Goal: Task Accomplishment & Management: Complete application form

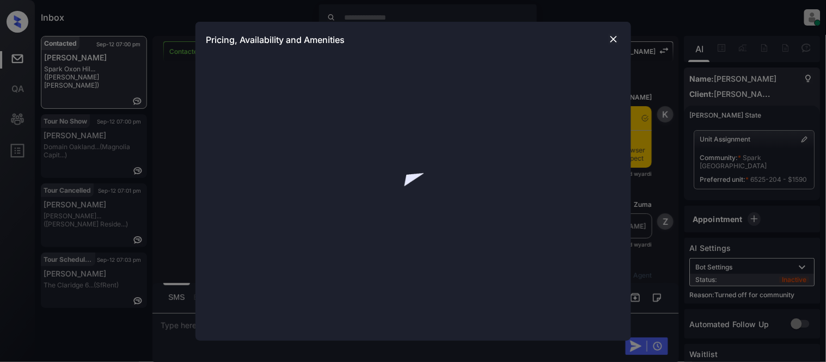
scroll to position [2066, 0]
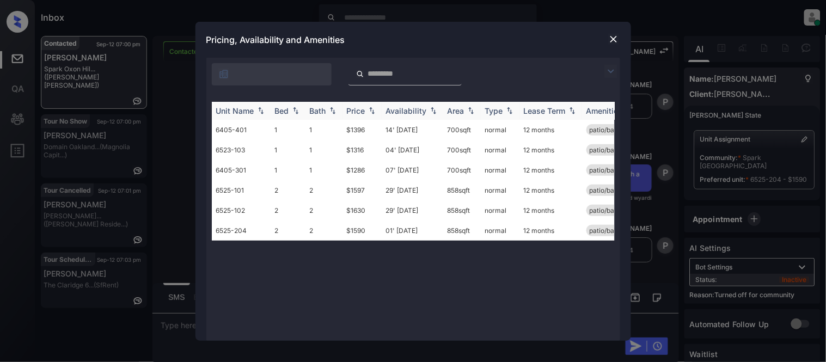
click at [362, 111] on div "Price" at bounding box center [356, 110] width 19 height 9
click at [389, 189] on td "01' Sep 25" at bounding box center [413, 190] width 62 height 20
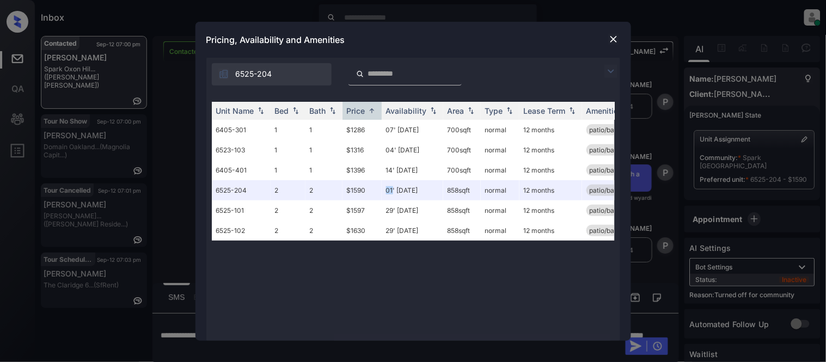
click at [613, 37] on img at bounding box center [614, 39] width 11 height 11
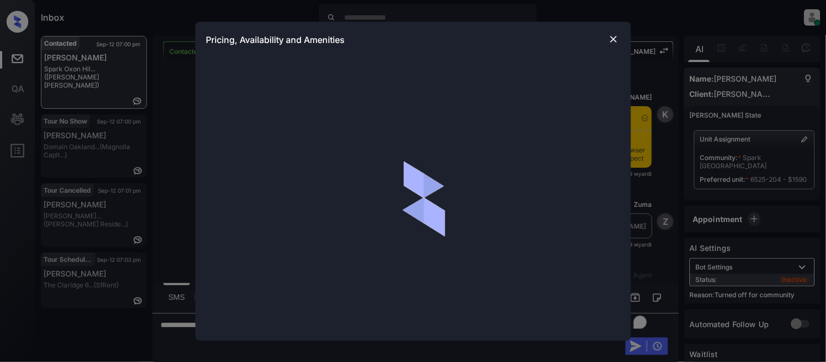
scroll to position [2318, 0]
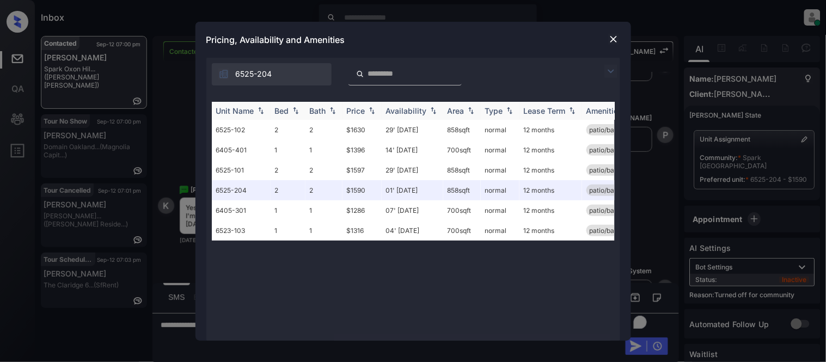
click at [361, 106] on div "Price" at bounding box center [356, 110] width 19 height 9
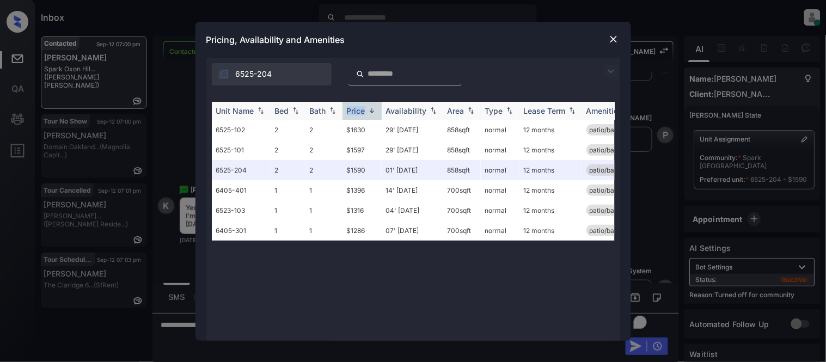
click at [361, 106] on div "Price" at bounding box center [356, 110] width 19 height 9
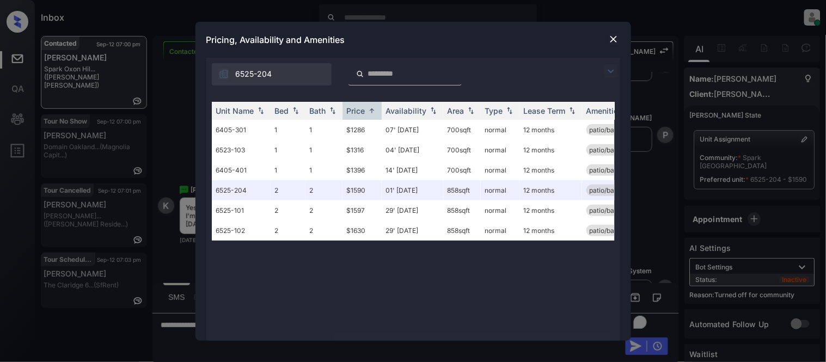
click at [605, 41] on div "Pricing, Availability and Amenities" at bounding box center [414, 40] width 436 height 36
click at [613, 41] on img at bounding box center [614, 39] width 11 height 11
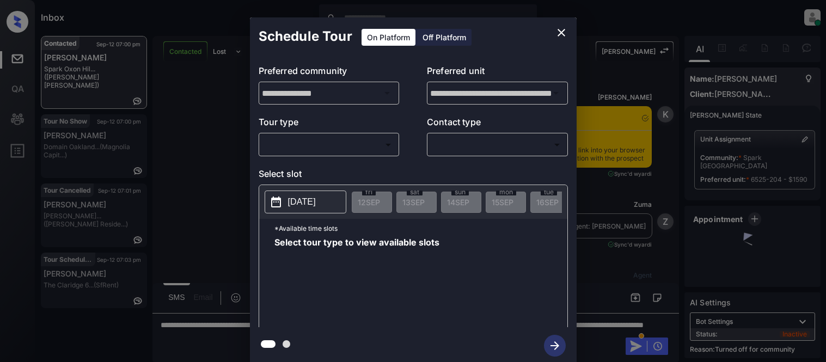
click at [331, 143] on body "Inbox [PERSON_NAME] Cataag Online Set yourself offline Set yourself on break Pr…" at bounding box center [413, 181] width 826 height 362
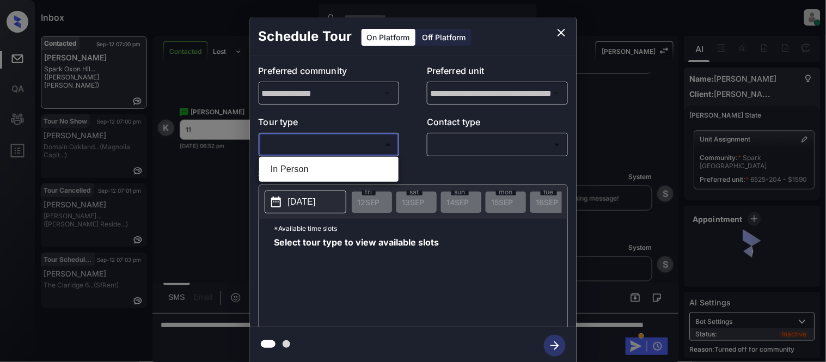
click at [319, 180] on ul "In Person" at bounding box center [328, 169] width 139 height 25
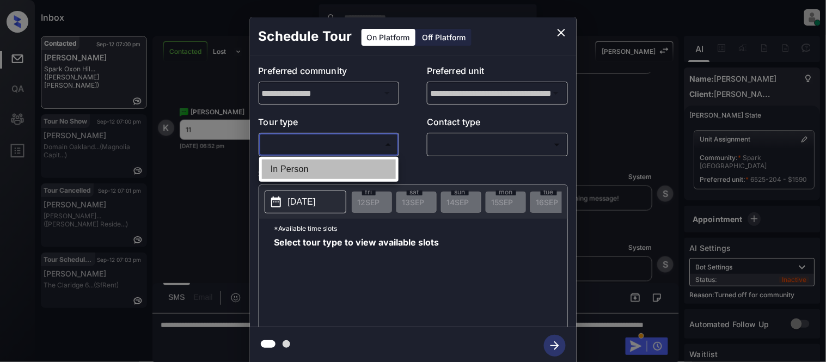
click at [319, 172] on li "In Person" at bounding box center [329, 170] width 134 height 20
type input "********"
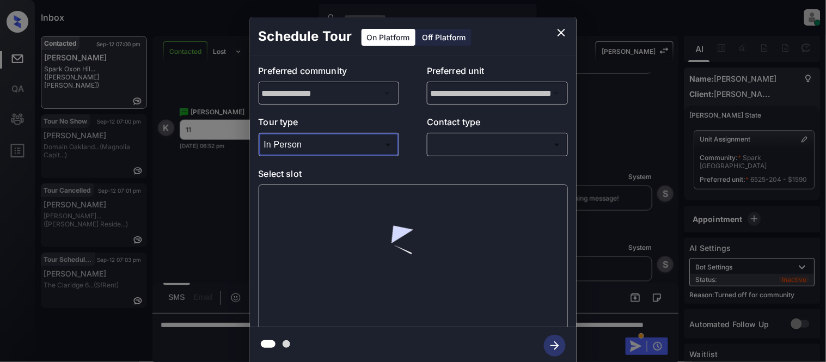
click at [475, 145] on body "Inbox [PERSON_NAME] Cataag Online Set yourself offline Set yourself on break Pr…" at bounding box center [413, 181] width 826 height 362
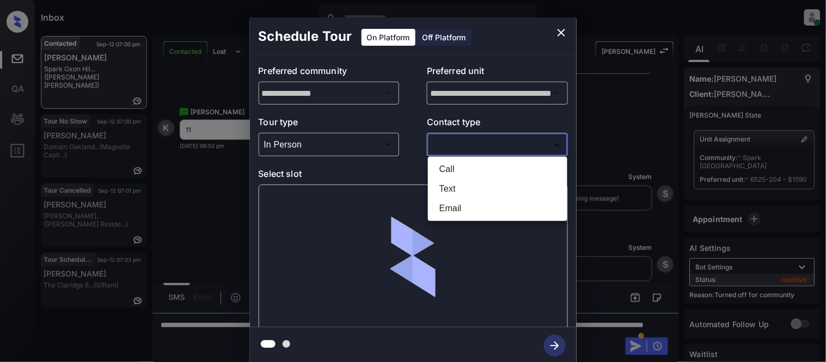
click at [449, 178] on li "Call" at bounding box center [498, 170] width 134 height 20
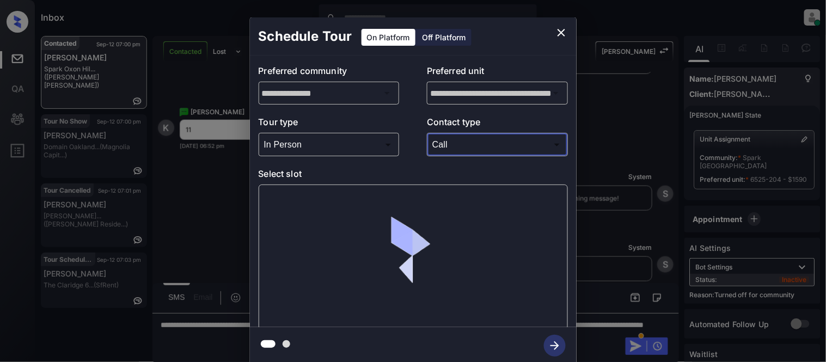
click at [443, 137] on body "Inbox Kristina Cataag Online Set yourself offline Set yourself on break Profile…" at bounding box center [413, 181] width 826 height 362
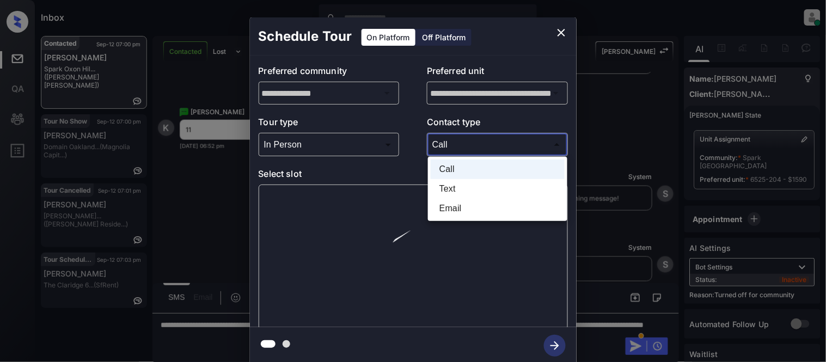
click at [445, 192] on li "Text" at bounding box center [498, 189] width 134 height 20
type input "****"
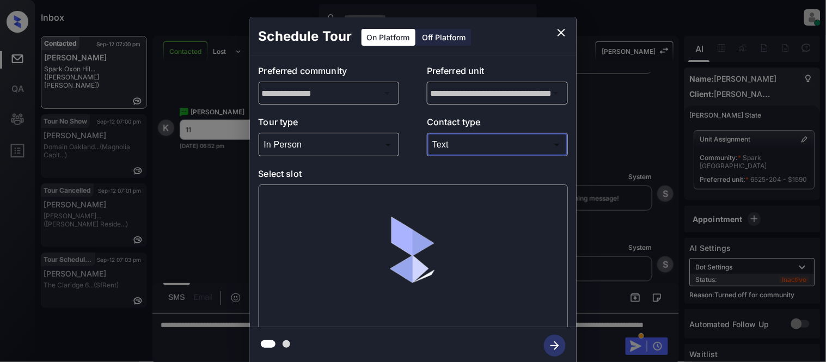
click at [308, 205] on div at bounding box center [413, 257] width 309 height 145
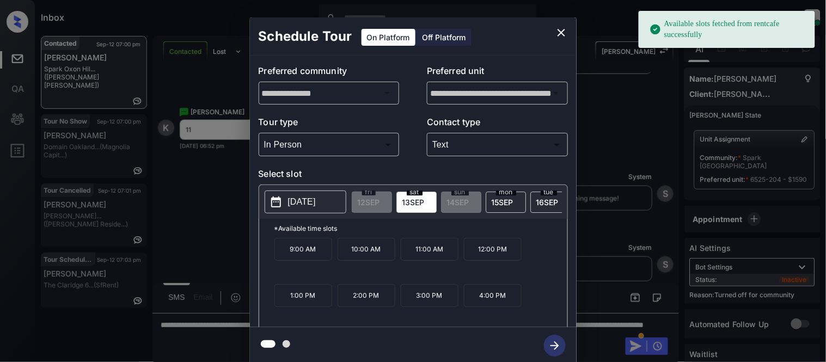
click at [291, 199] on p "2025-09-13" at bounding box center [302, 202] width 28 height 13
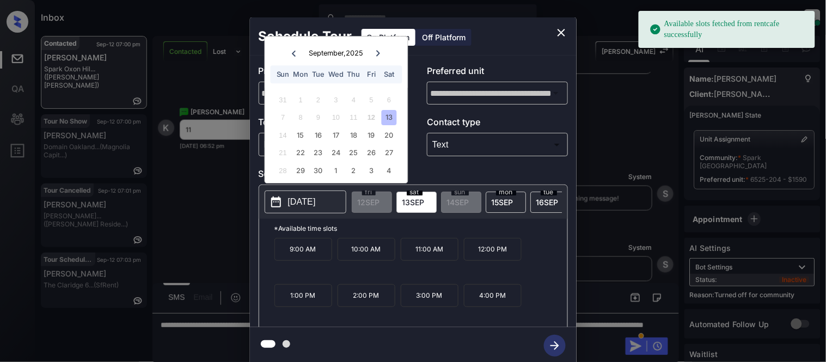
click at [422, 257] on p "11:00 AM" at bounding box center [430, 249] width 58 height 23
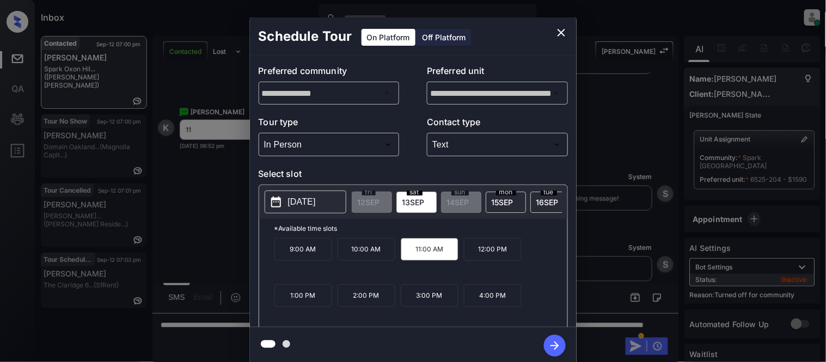
click at [558, 345] on icon "button" at bounding box center [555, 346] width 22 height 22
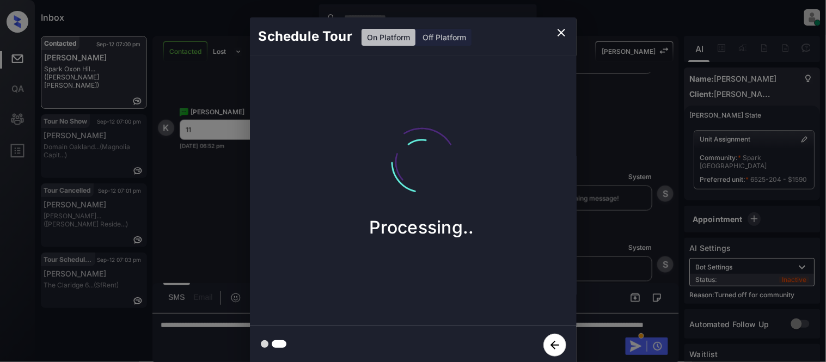
click at [624, 275] on div "Schedule Tour On Platform Off Platform Processing.." at bounding box center [413, 191] width 826 height 382
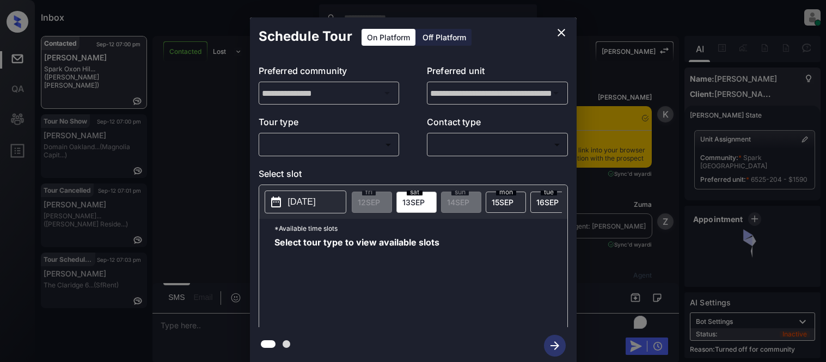
click at [294, 158] on div "**********" at bounding box center [413, 192] width 327 height 272
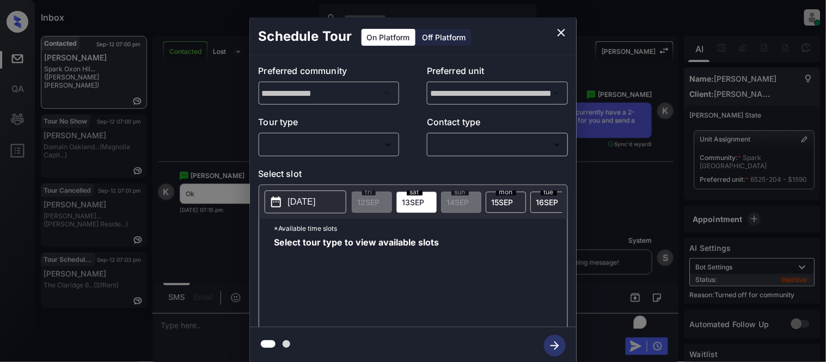
click at [295, 144] on body "Inbox Kristina Cataag Online Set yourself offline Set yourself on break Profile…" at bounding box center [413, 181] width 826 height 362
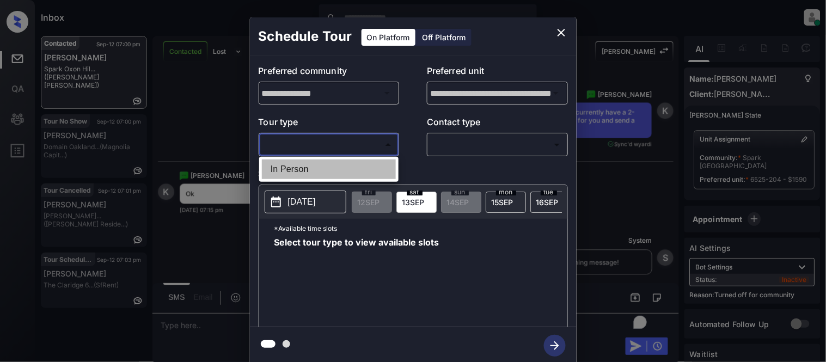
click at [296, 163] on li "In Person" at bounding box center [329, 170] width 134 height 20
type input "********"
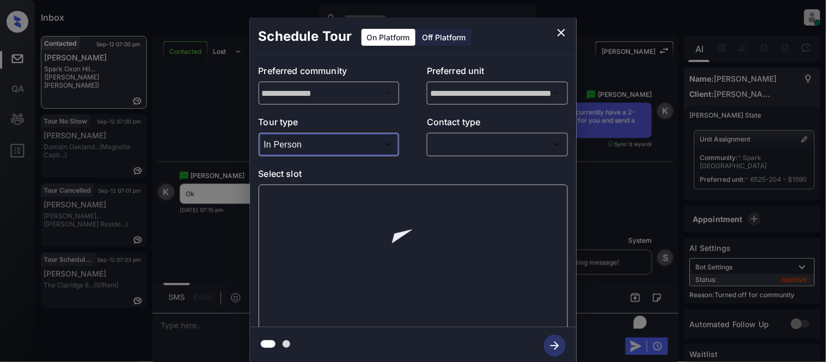
click at [455, 157] on div "**********" at bounding box center [413, 192] width 327 height 272
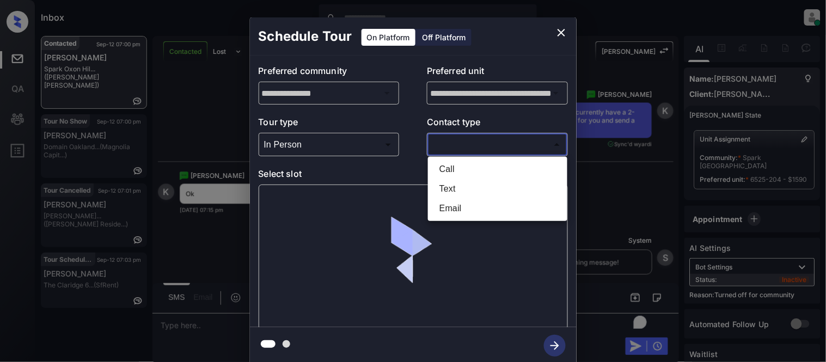
click at [450, 148] on body "Inbox Kristina Cataag Online Set yourself offline Set yourself on break Profile…" at bounding box center [413, 181] width 826 height 362
click at [447, 190] on li "Text" at bounding box center [498, 189] width 134 height 20
type input "****"
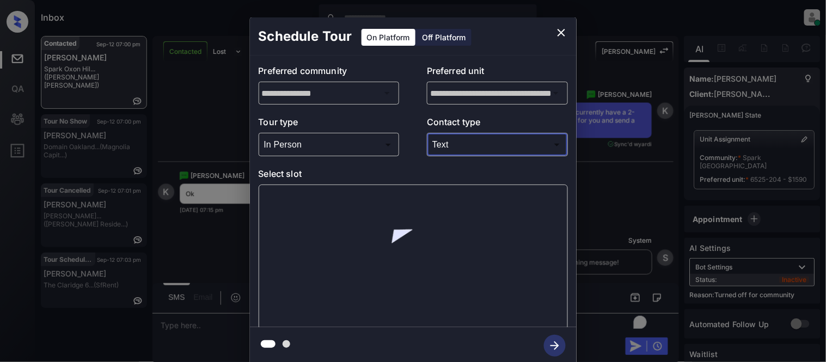
click at [301, 203] on div at bounding box center [413, 257] width 309 height 145
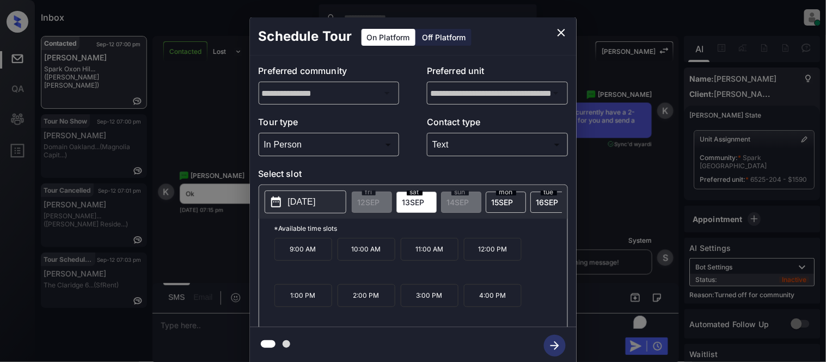
click at [481, 258] on p "12:00 PM" at bounding box center [493, 249] width 58 height 23
click at [560, 344] on icon "button" at bounding box center [555, 346] width 22 height 22
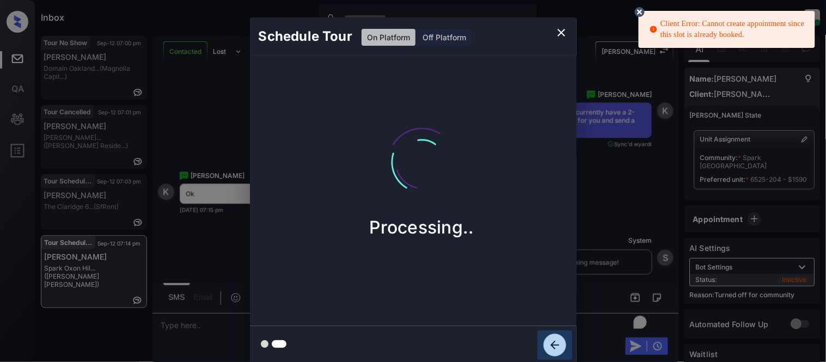
click at [545, 339] on icon "button" at bounding box center [555, 345] width 23 height 23
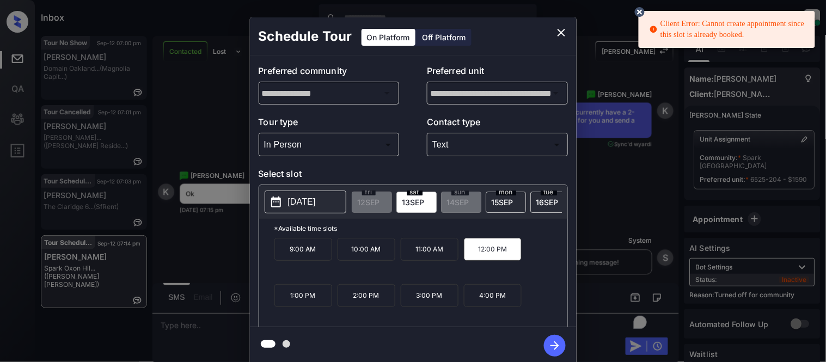
click at [356, 258] on p "10:00 AM" at bounding box center [367, 249] width 58 height 23
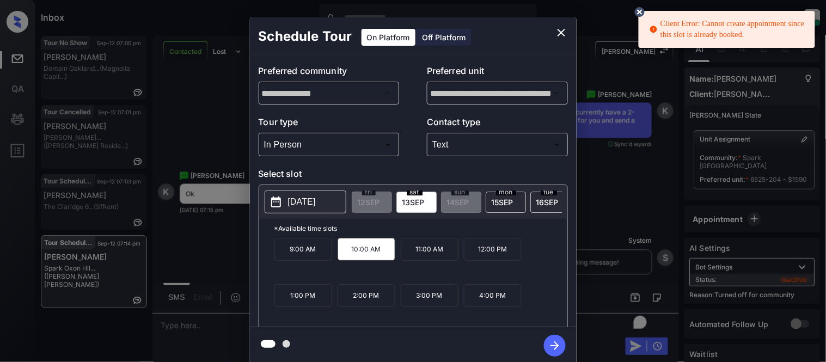
click at [559, 336] on icon "button" at bounding box center [555, 346] width 22 height 22
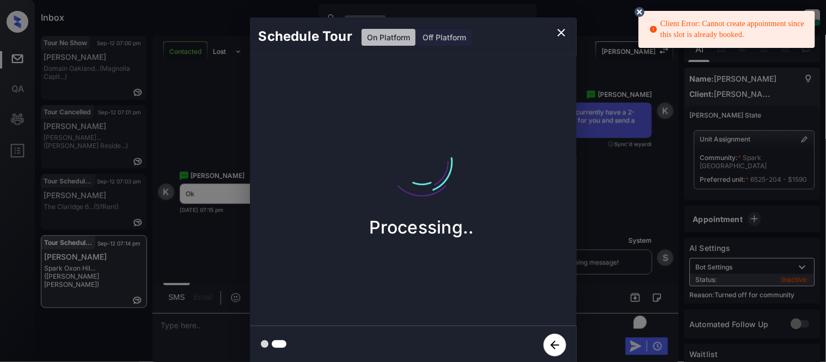
click at [639, 13] on icon at bounding box center [640, 12] width 10 height 10
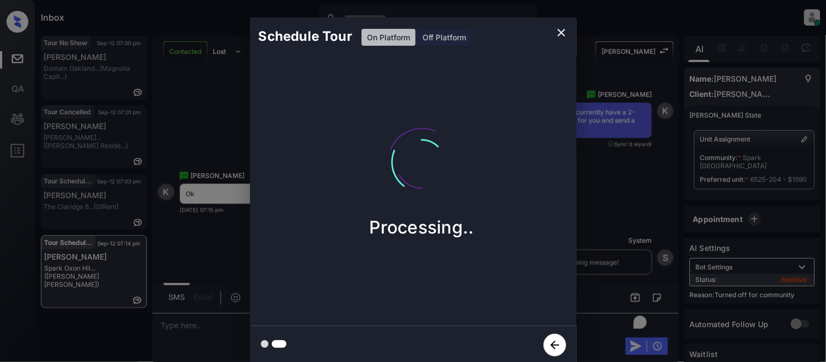
click at [628, 133] on div "Schedule Tour On Platform Off Platform Processing.." at bounding box center [413, 191] width 826 height 382
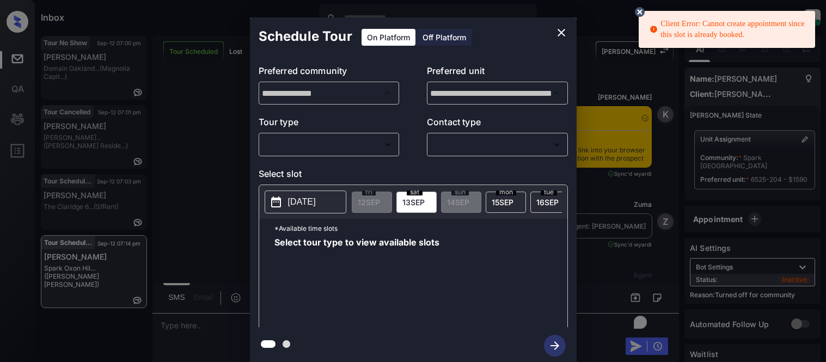
click at [313, 143] on body "Client Error: Cannot create appointment since this slot is already booked. Inbo…" at bounding box center [413, 181] width 826 height 362
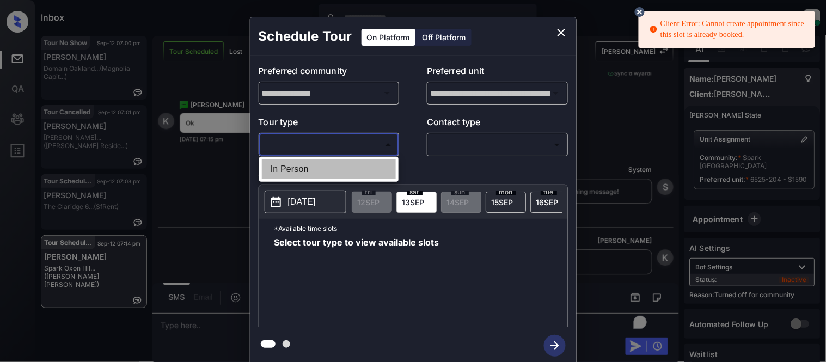
click at [303, 166] on li "In Person" at bounding box center [329, 170] width 134 height 20
type input "********"
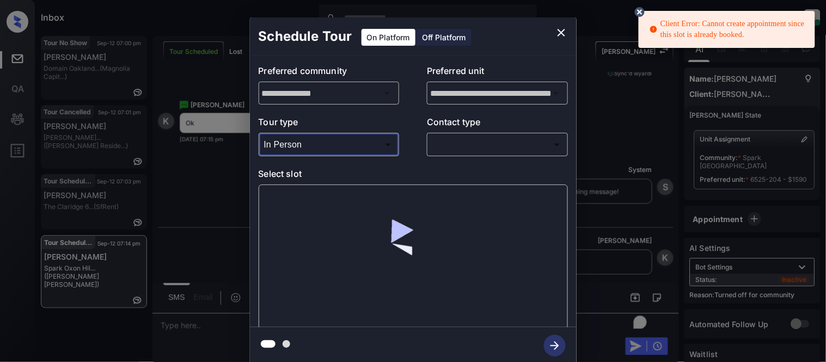
click at [475, 145] on body "Client Error: Cannot create appointment since this slot is already booked. Inbo…" at bounding box center [413, 181] width 826 height 362
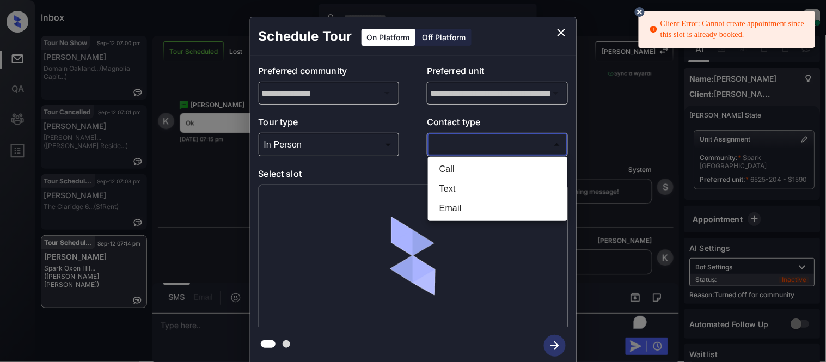
click at [443, 188] on li "Text" at bounding box center [498, 189] width 134 height 20
type input "****"
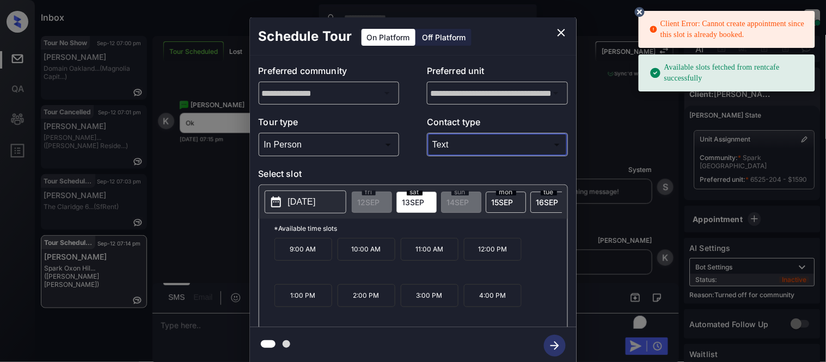
click at [370, 306] on p "2:00 PM" at bounding box center [367, 295] width 58 height 23
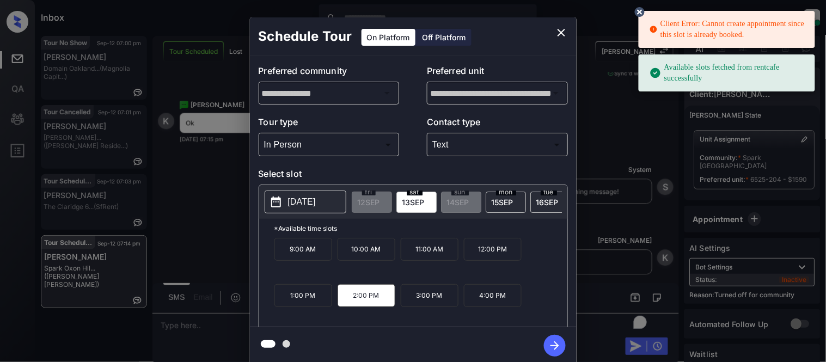
click at [284, 307] on p "1:00 PM" at bounding box center [304, 295] width 58 height 23
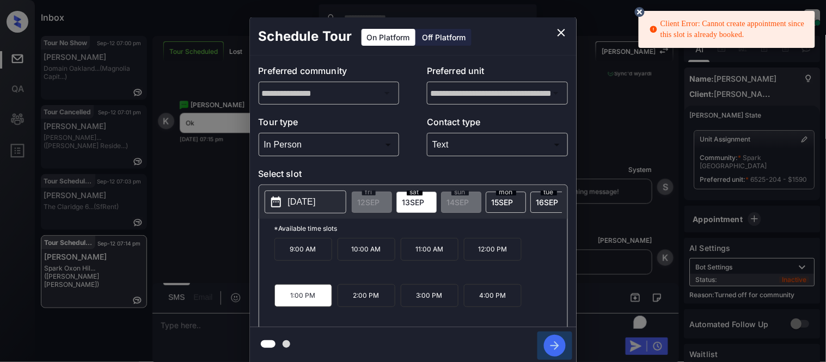
click at [542, 342] on button "button" at bounding box center [555, 346] width 35 height 28
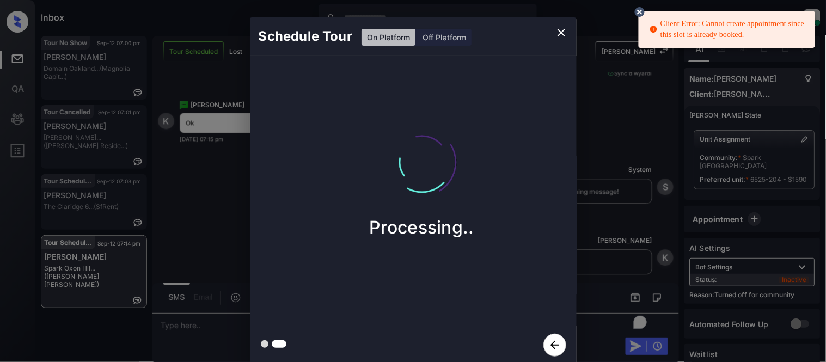
click at [640, 13] on icon at bounding box center [640, 12] width 10 height 10
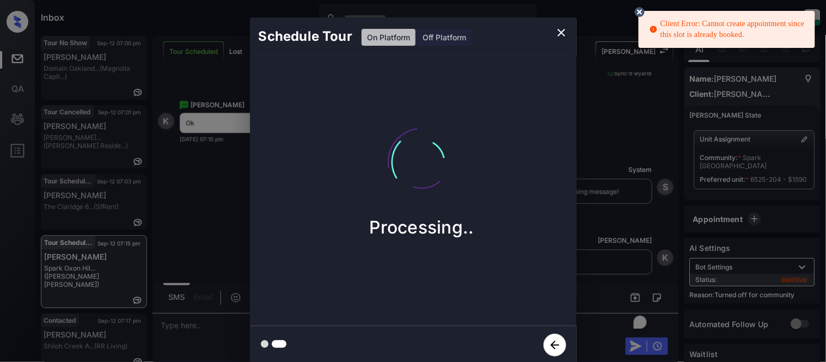
click at [641, 11] on icon at bounding box center [640, 12] width 10 height 10
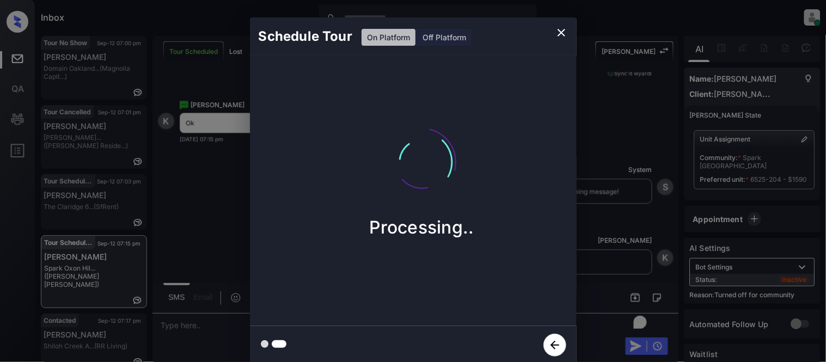
click at [210, 145] on div "Schedule Tour On Platform Off Platform Processing.." at bounding box center [413, 191] width 826 height 382
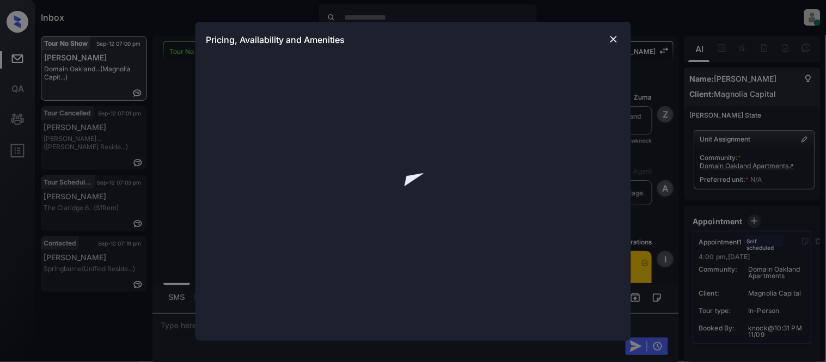
scroll to position [3382, 0]
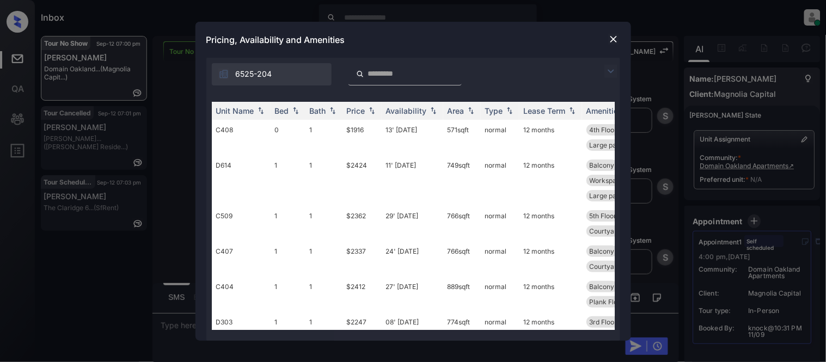
click at [612, 69] on img at bounding box center [611, 71] width 13 height 13
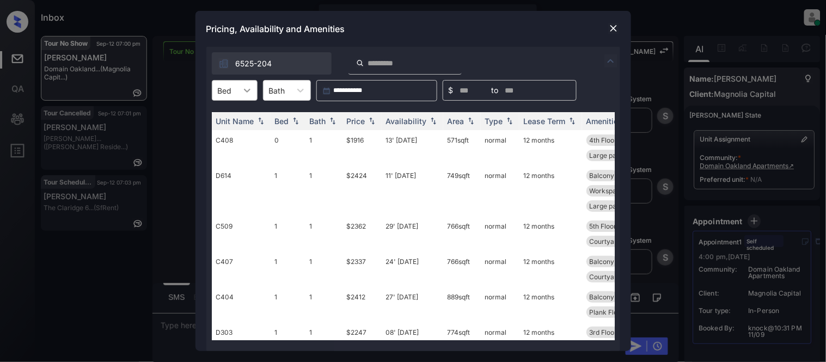
click at [247, 85] on icon at bounding box center [247, 90] width 11 height 11
click at [243, 128] on div "1" at bounding box center [235, 137] width 46 height 20
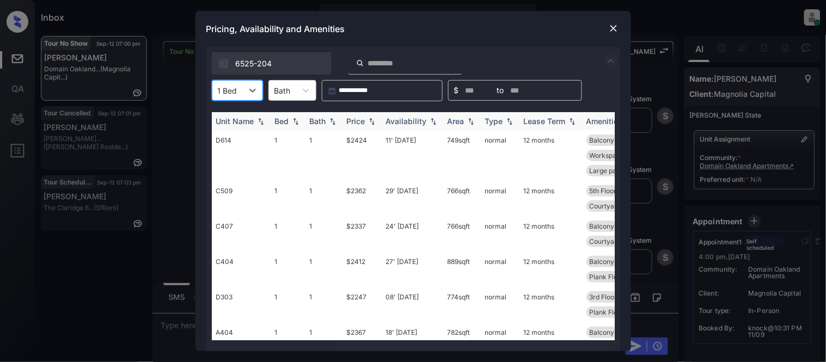
click at [360, 113] on th "Price" at bounding box center [362, 121] width 39 height 18
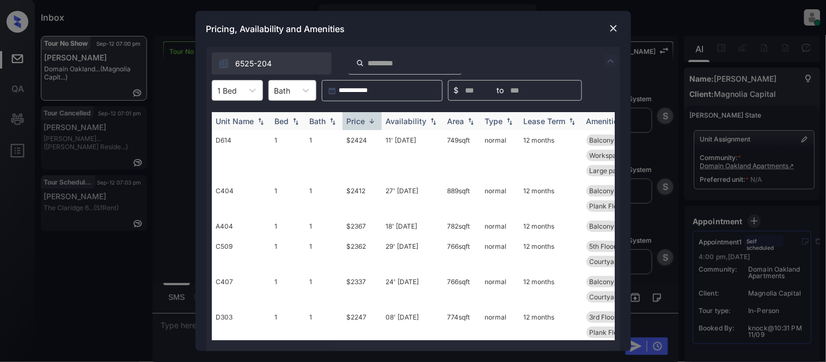
click at [360, 115] on th "Price" at bounding box center [362, 121] width 39 height 18
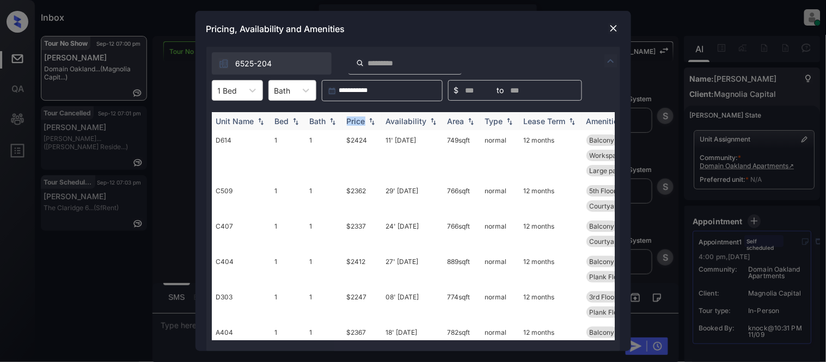
click at [360, 123] on div "Price" at bounding box center [356, 121] width 19 height 9
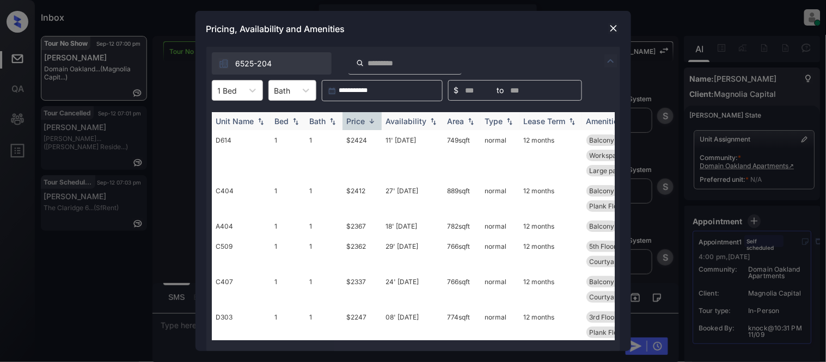
click at [360, 123] on div "Price" at bounding box center [356, 121] width 19 height 9
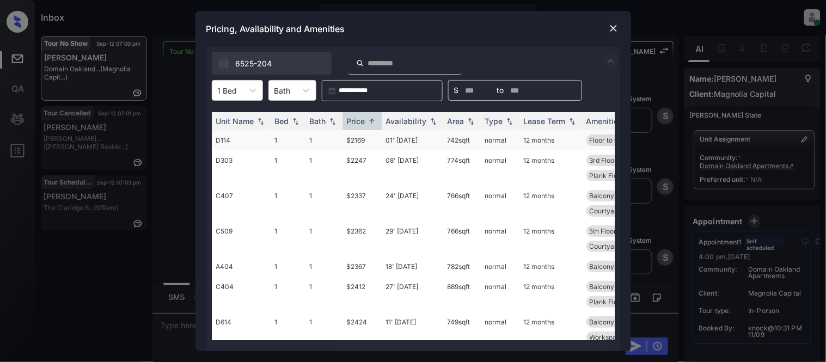
click at [365, 141] on td "$2169" at bounding box center [362, 140] width 39 height 20
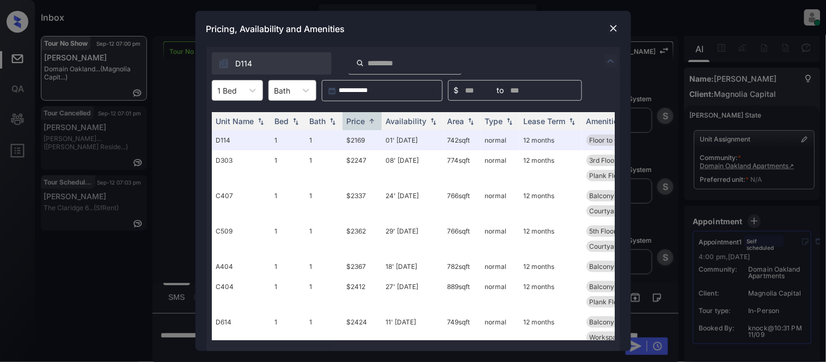
click at [607, 26] on div at bounding box center [613, 28] width 13 height 13
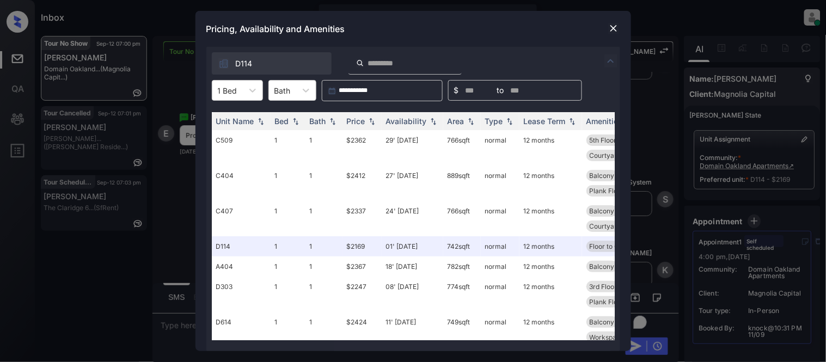
click at [618, 30] on img at bounding box center [614, 28] width 11 height 11
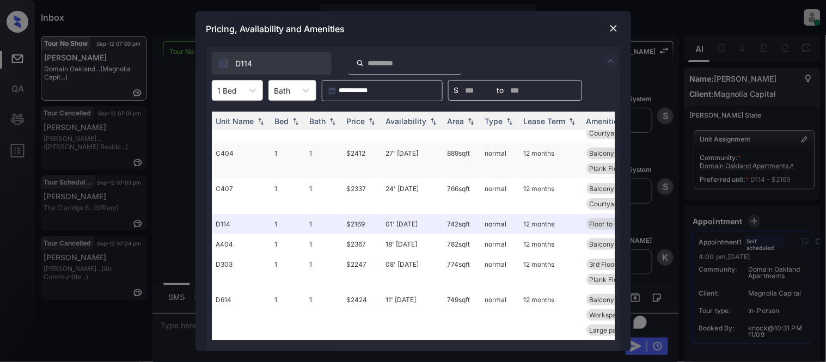
scroll to position [31, 0]
click at [609, 26] on img at bounding box center [614, 28] width 11 height 11
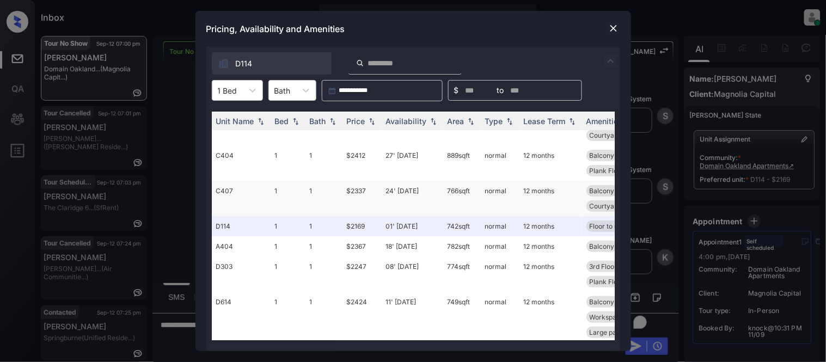
scroll to position [31, 0]
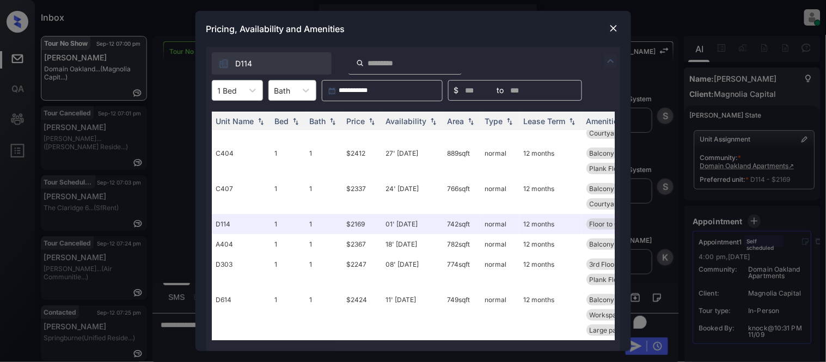
click at [612, 25] on img at bounding box center [614, 28] width 11 height 11
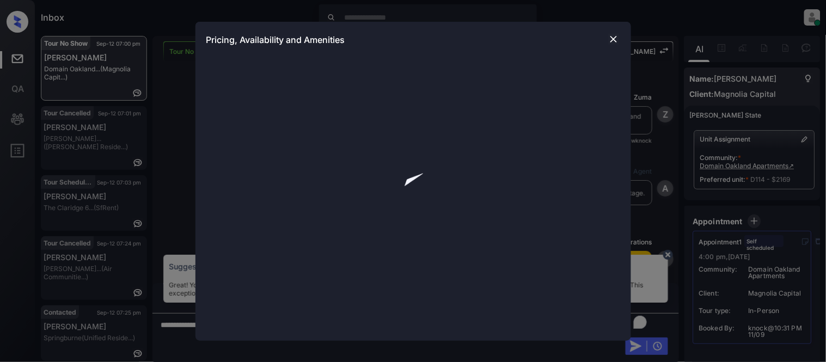
scroll to position [2606, 0]
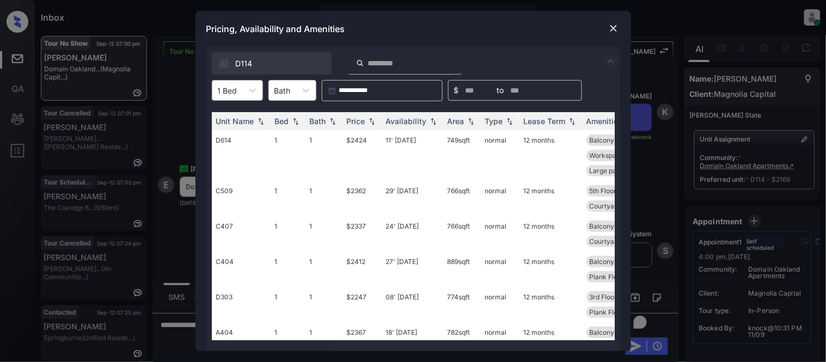
click at [220, 93] on input "text" at bounding box center [219, 90] width 2 height 9
click at [223, 131] on div "1" at bounding box center [237, 137] width 51 height 20
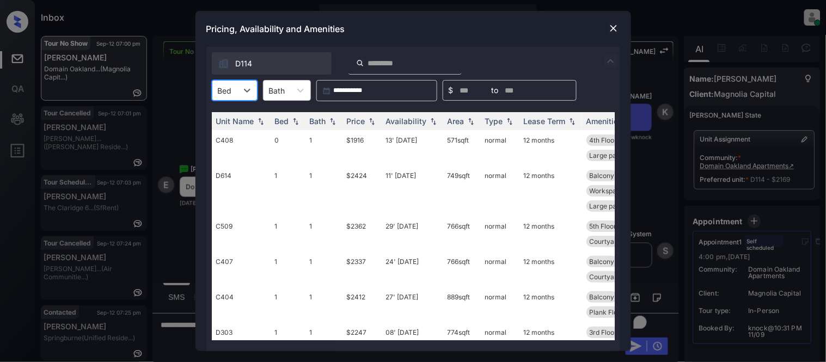
click at [616, 32] on img at bounding box center [614, 28] width 11 height 11
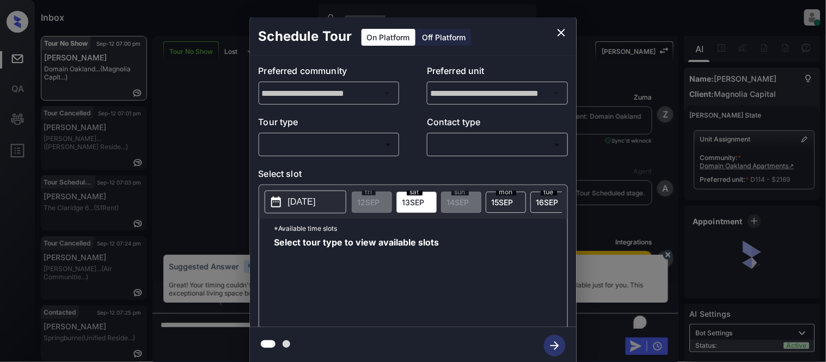
click at [284, 149] on body "Inbox Kristina Cataag Online Set yourself offline Set yourself on break Profile…" at bounding box center [413, 181] width 826 height 362
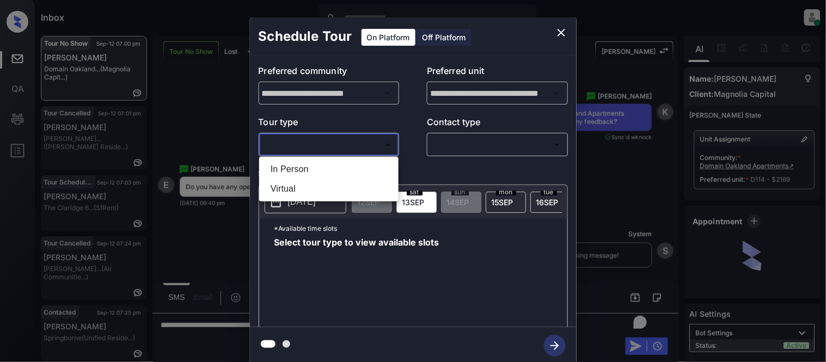
click at [276, 166] on li "In Person" at bounding box center [329, 170] width 134 height 20
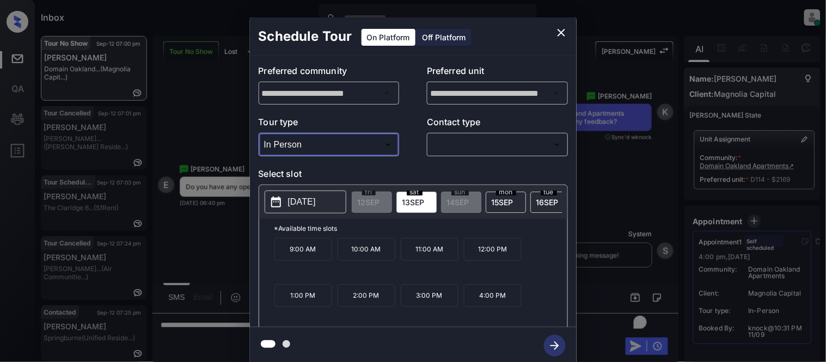
type input "********"
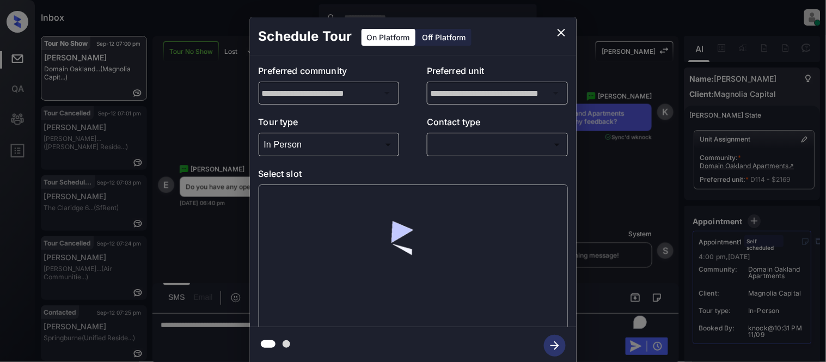
click at [472, 146] on body "Inbox Kristina Cataag Online Set yourself offline Set yourself on break Profile…" at bounding box center [413, 181] width 826 height 362
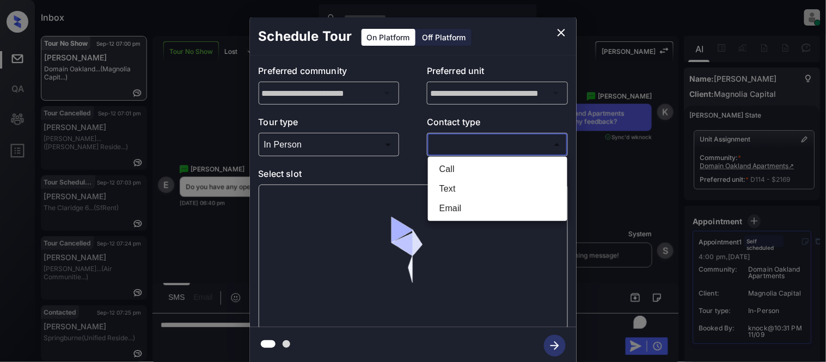
click at [446, 187] on li "Text" at bounding box center [498, 189] width 134 height 20
type input "****"
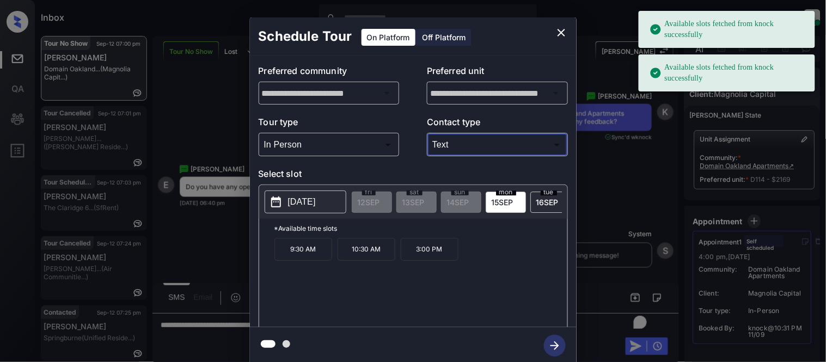
click at [301, 199] on p "2025-09-15" at bounding box center [302, 202] width 28 height 13
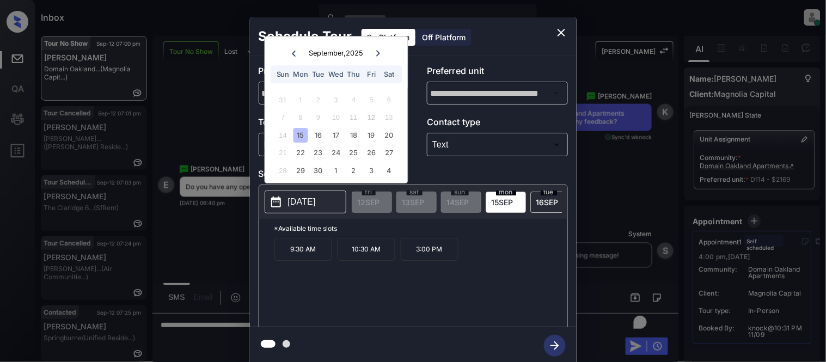
click at [368, 126] on div "7 8 9 10 11 12 13" at bounding box center [337, 117] width 136 height 17
click at [367, 134] on div "19" at bounding box center [371, 135] width 15 height 15
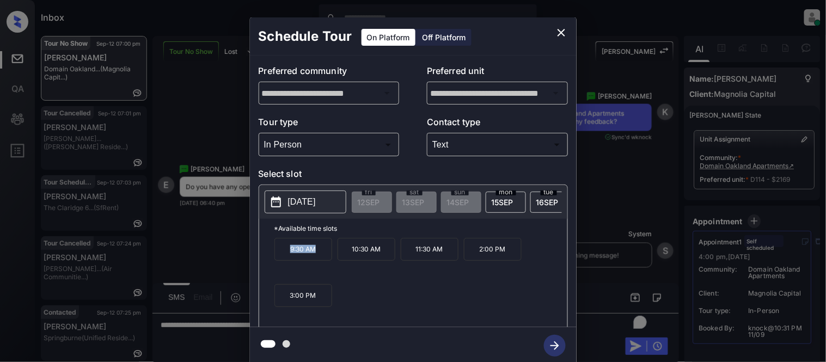
drag, startPoint x: 277, startPoint y: 258, endPoint x: 324, endPoint y: 258, distance: 46.9
click at [324, 258] on p "9:30 AM" at bounding box center [304, 249] width 58 height 23
copy p "9:30 AM"
click at [245, 245] on div "**********" at bounding box center [413, 191] width 826 height 382
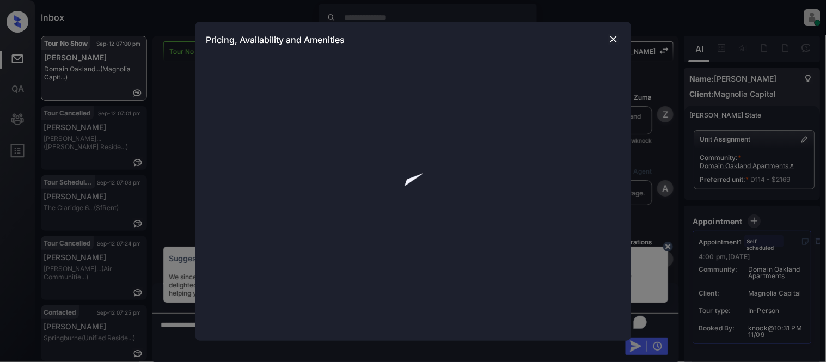
scroll to position [2606, 0]
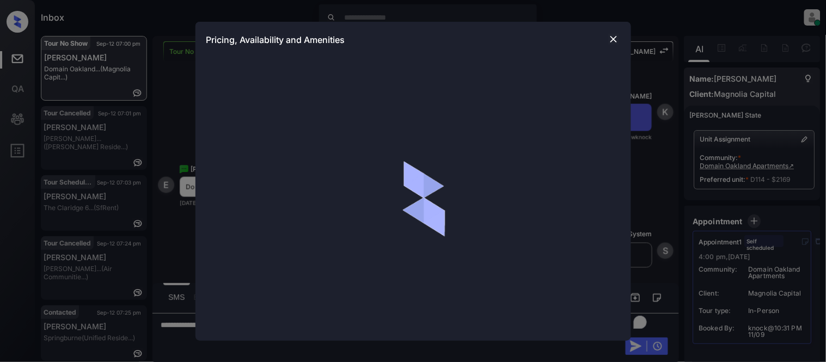
click at [614, 41] on img at bounding box center [614, 39] width 11 height 11
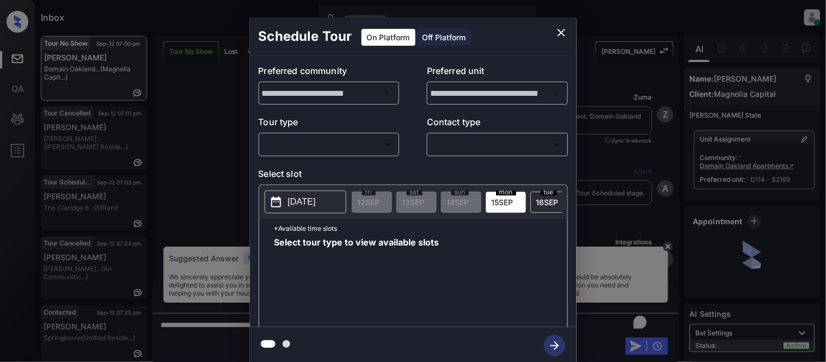
scroll to position [2606, 0]
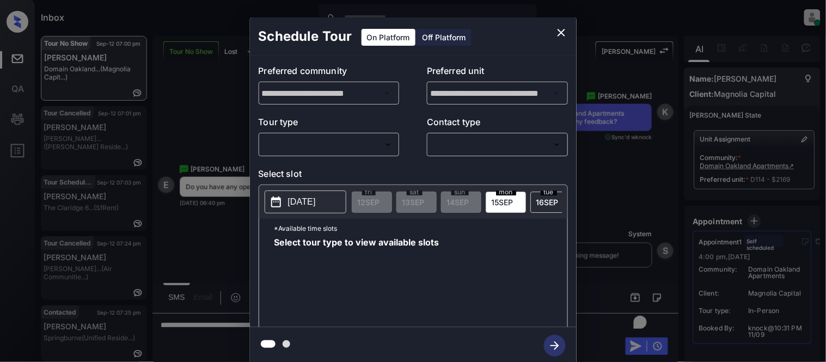
click at [306, 145] on body "Inbox Kristina Cataag Online Set yourself offline Set yourself on break Profile…" at bounding box center [413, 181] width 826 height 362
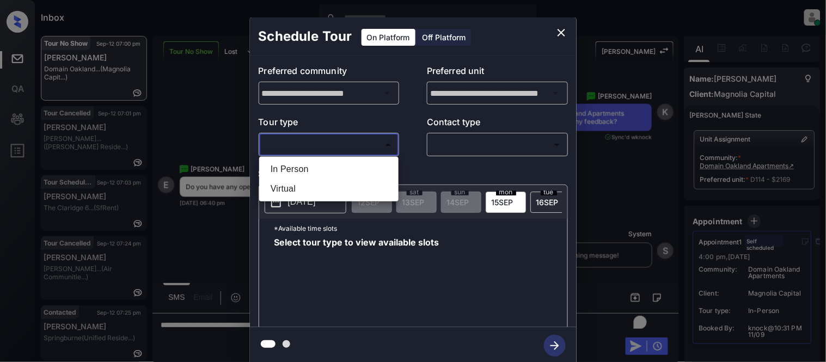
click at [306, 161] on li "In Person" at bounding box center [329, 170] width 134 height 20
type input "********"
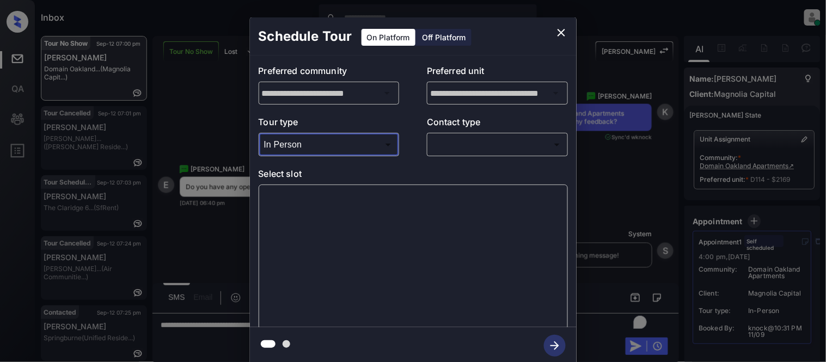
click at [514, 138] on body "Inbox Kristina Cataag Online Set yourself offline Set yourself on break Profile…" at bounding box center [413, 181] width 826 height 362
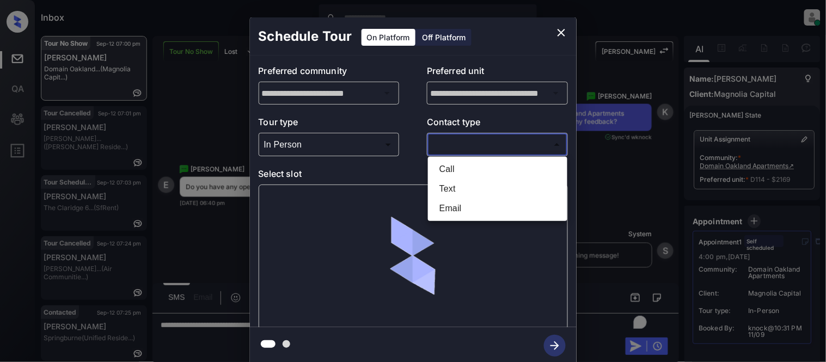
click at [454, 184] on li "Text" at bounding box center [498, 189] width 134 height 20
type input "****"
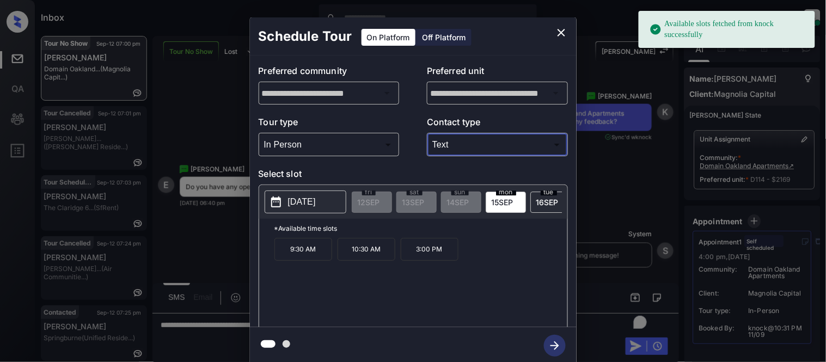
click at [295, 196] on p "2025-09-15" at bounding box center [302, 202] width 28 height 13
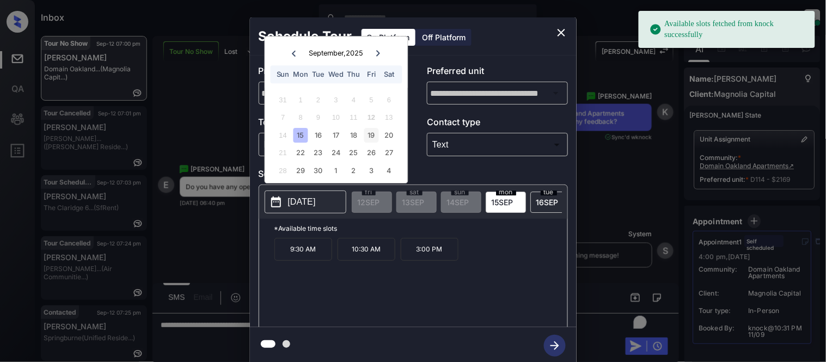
click at [371, 135] on div "19" at bounding box center [371, 135] width 15 height 15
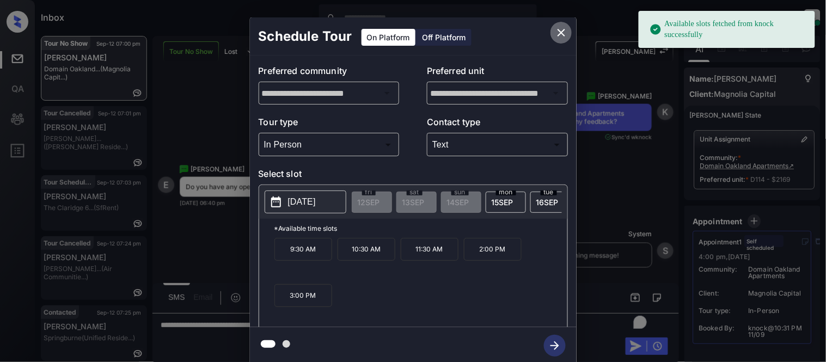
click at [568, 32] on icon "close" at bounding box center [561, 32] width 13 height 13
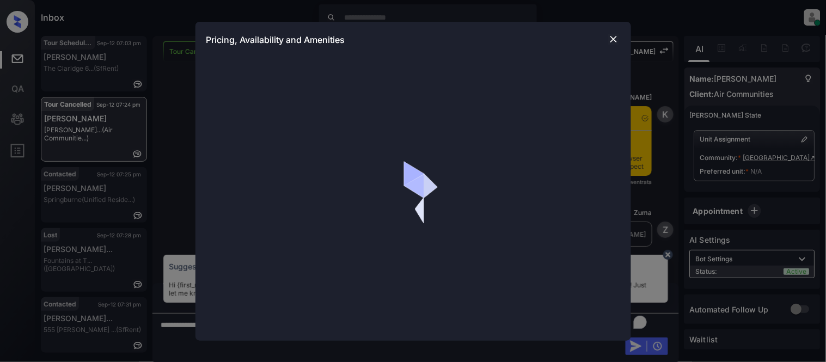
scroll to position [6540, 0]
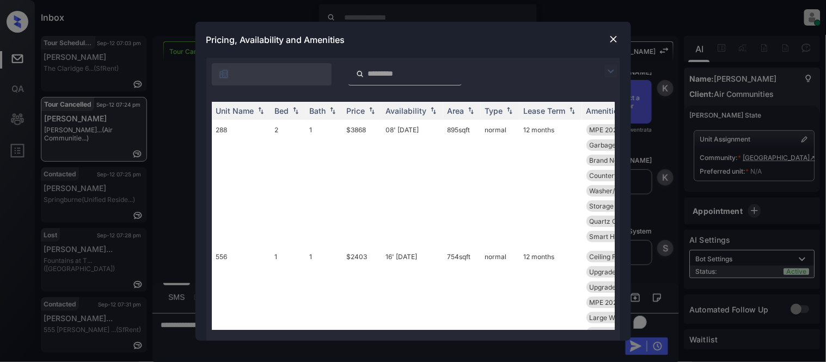
click at [611, 72] on img at bounding box center [611, 71] width 13 height 13
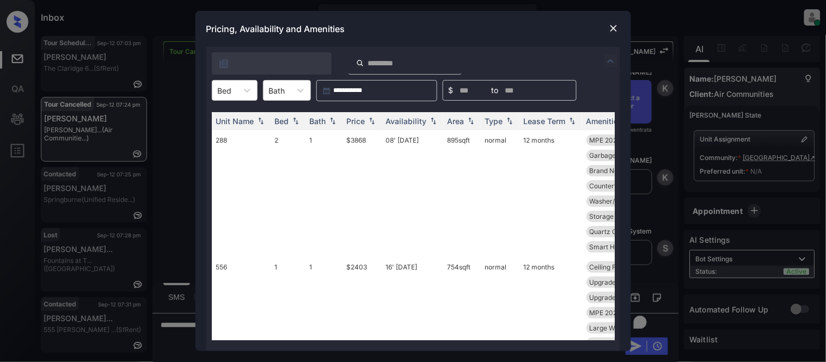
click at [240, 102] on div "Unit Name Bed Bath Price Availability Area Type Lease Term Amenities 288 2 1 $3…" at bounding box center [413, 226] width 414 height 250
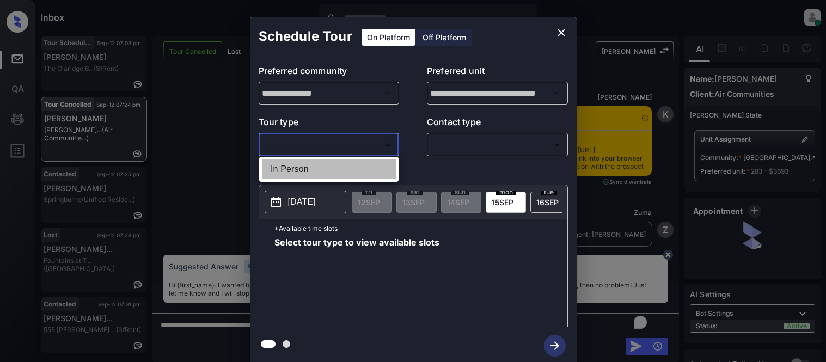
click at [313, 161] on li "In Person" at bounding box center [329, 170] width 134 height 20
type input "********"
click at [492, 150] on div at bounding box center [413, 181] width 826 height 362
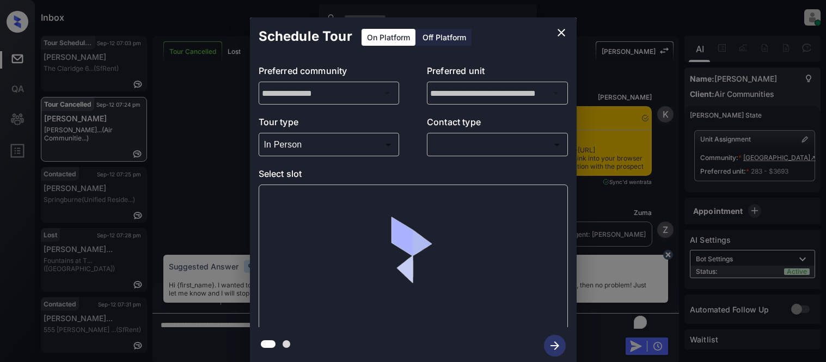
click at [491, 148] on body "Inbox Kristina Cataag Online Set yourself offline Set yourself on break Profile…" at bounding box center [413, 181] width 826 height 362
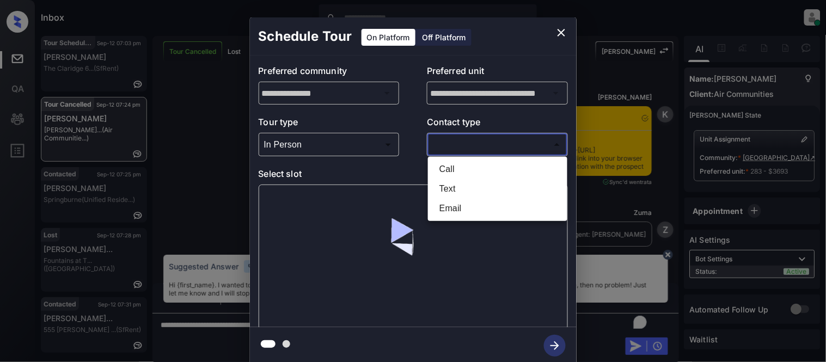
scroll to position [7085, 0]
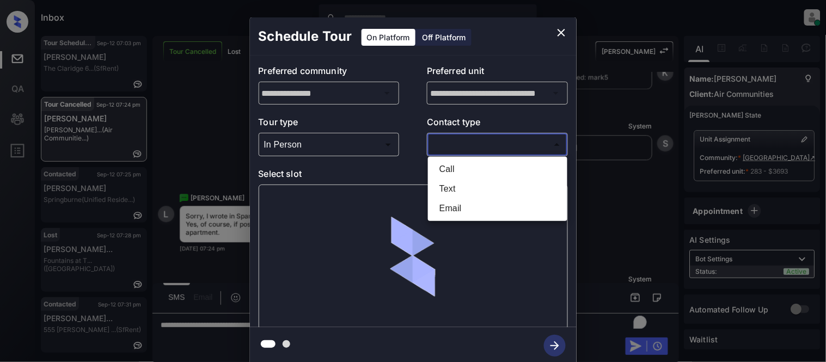
click at [437, 183] on li "Text" at bounding box center [498, 189] width 134 height 20
type input "****"
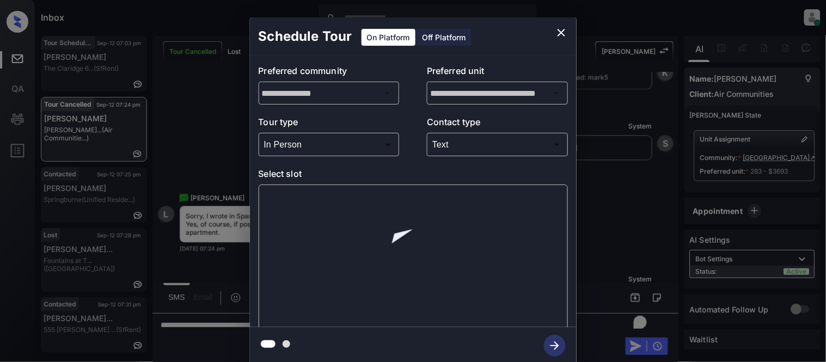
click at [302, 193] on div at bounding box center [413, 257] width 309 height 145
click at [291, 203] on div at bounding box center [413, 257] width 309 height 145
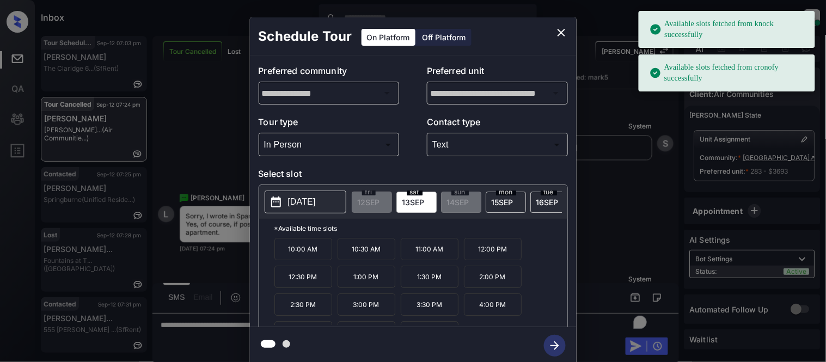
click at [291, 203] on p "2025-09-13" at bounding box center [302, 202] width 28 height 13
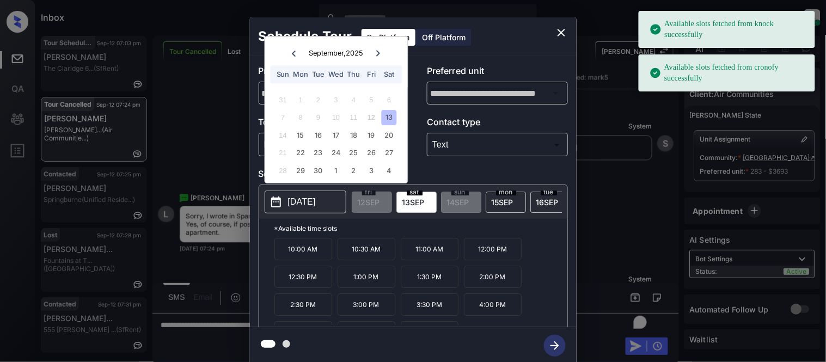
click at [392, 117] on div "13" at bounding box center [389, 118] width 15 height 15
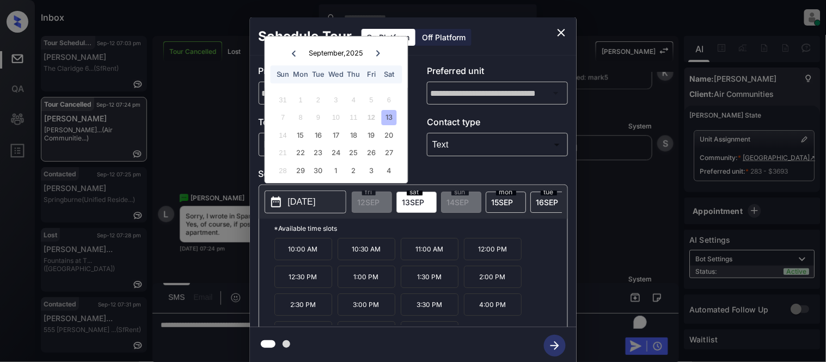
click at [302, 252] on p "10:00 AM" at bounding box center [304, 249] width 58 height 22
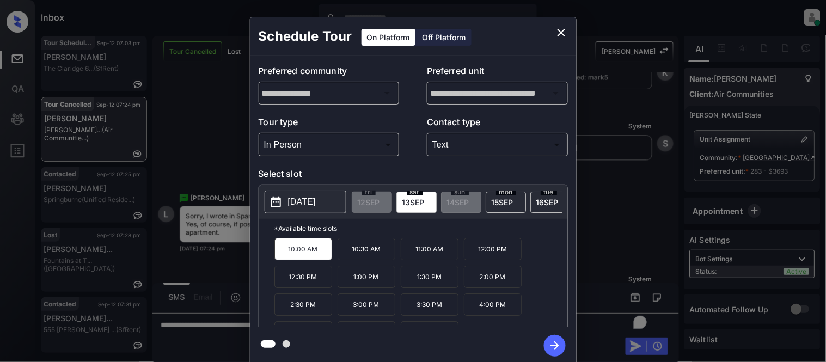
click at [561, 348] on icon "button" at bounding box center [555, 346] width 22 height 22
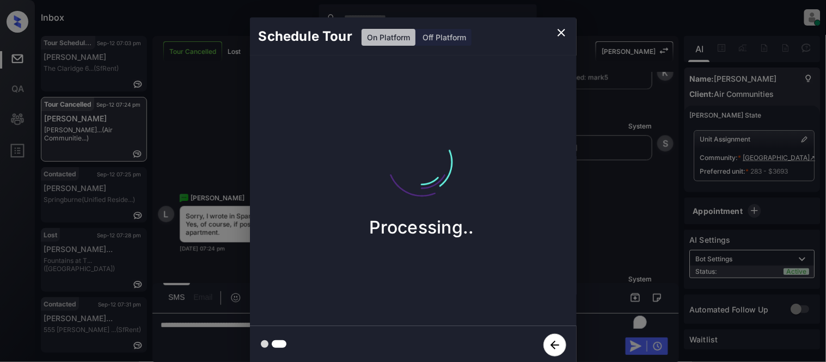
click at [625, 255] on div "Schedule Tour On Platform Off Platform Processing.." at bounding box center [413, 191] width 826 height 382
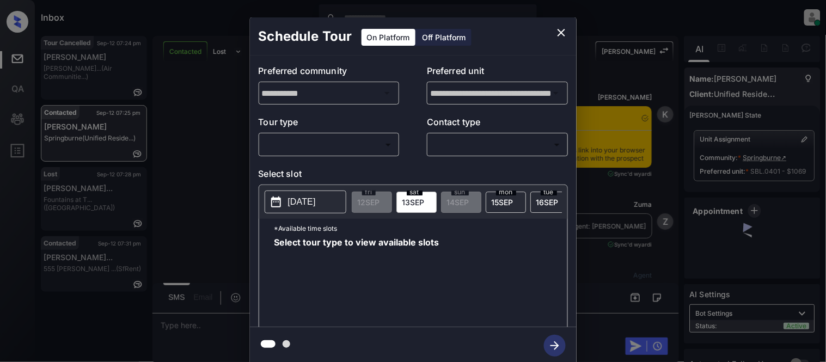
click at [298, 145] on body "Inbox [PERSON_NAME] Cataag Online Set yourself offline Set yourself on break Pr…" at bounding box center [413, 181] width 826 height 362
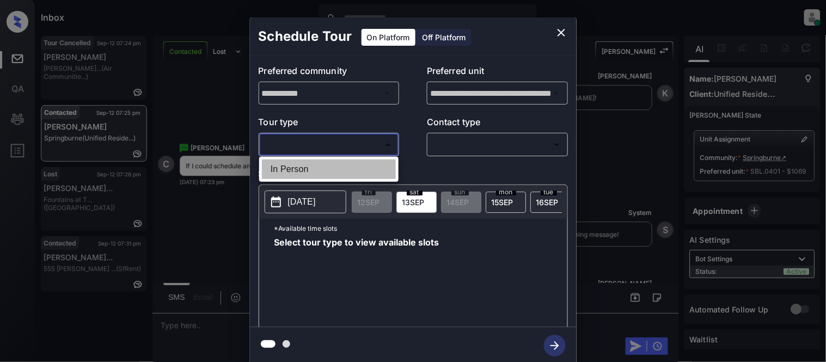
click at [293, 160] on li "In Person" at bounding box center [329, 170] width 134 height 20
type input "********"
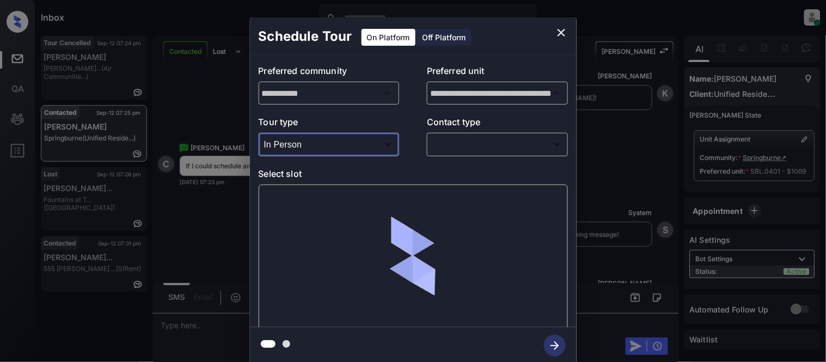
click at [451, 151] on body "Inbox [PERSON_NAME] Cataag Online Set yourself offline Set yourself on break Pr…" at bounding box center [413, 181] width 826 height 362
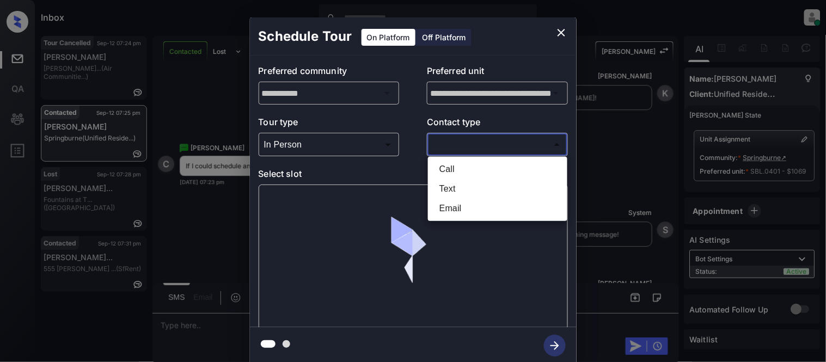
click at [445, 194] on li "Text" at bounding box center [498, 189] width 134 height 20
type input "****"
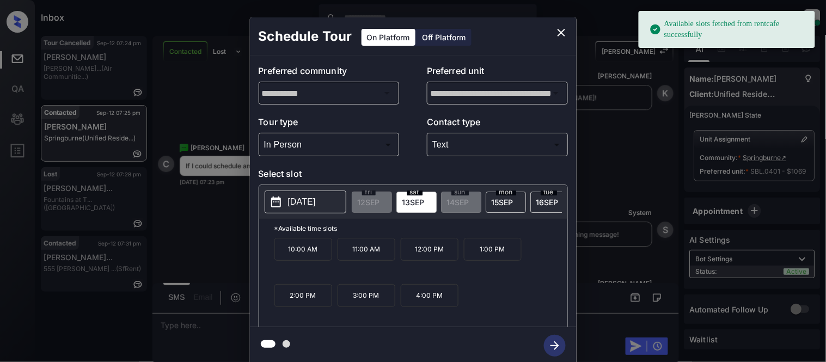
click at [296, 200] on p "2025-09-13" at bounding box center [302, 202] width 28 height 13
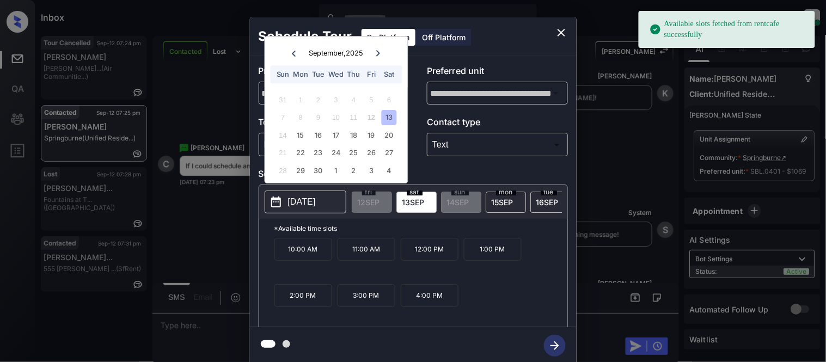
click at [376, 57] on div at bounding box center [378, 53] width 15 height 14
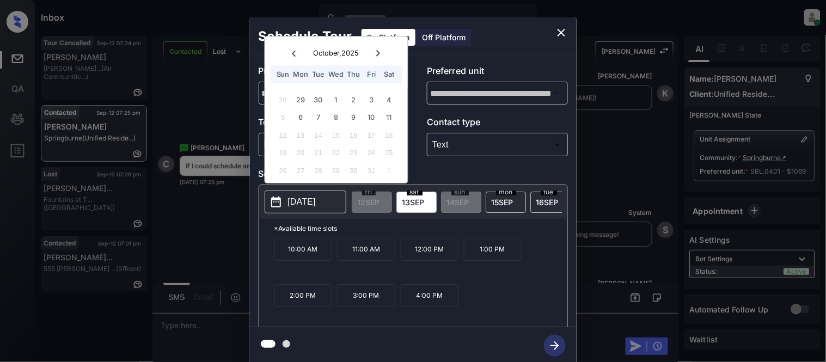
click at [556, 33] on icon "close" at bounding box center [561, 32] width 13 height 13
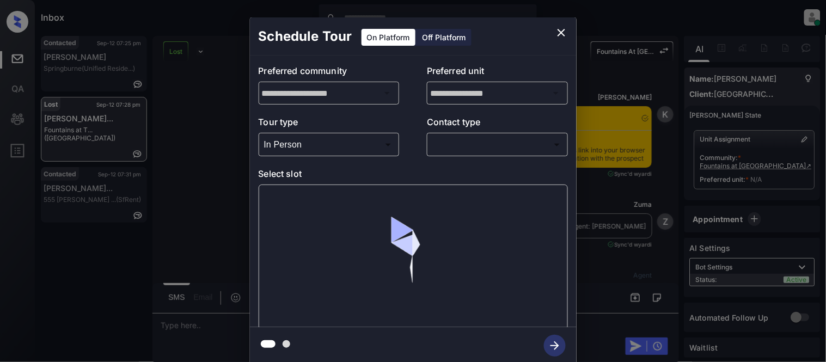
scroll to position [3967, 0]
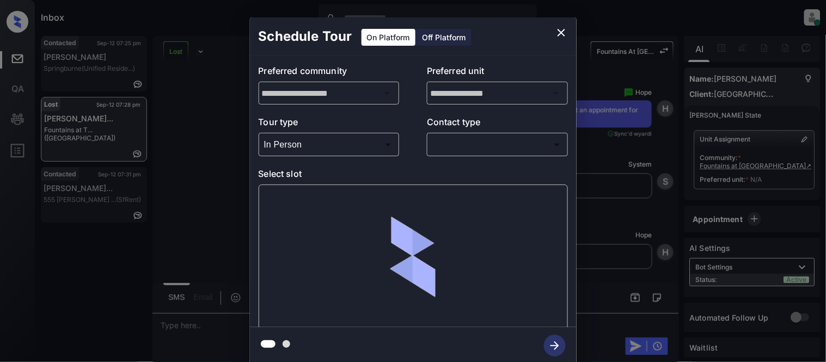
click at [445, 144] on body "Inbox [PERSON_NAME] Cataag Online Set yourself offline Set yourself on break Pr…" at bounding box center [413, 181] width 826 height 362
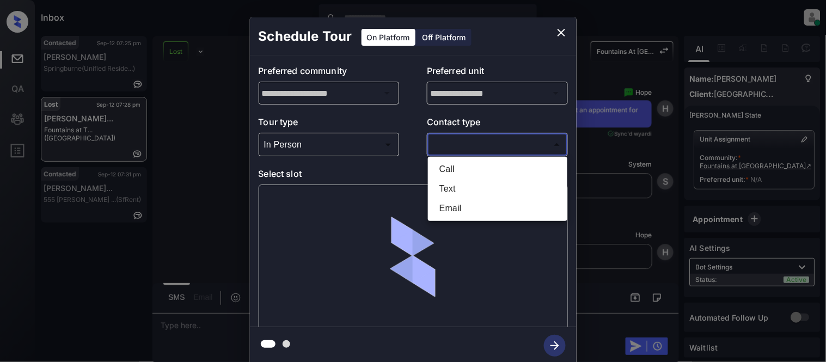
click at [448, 183] on li "Text" at bounding box center [498, 189] width 134 height 20
type input "****"
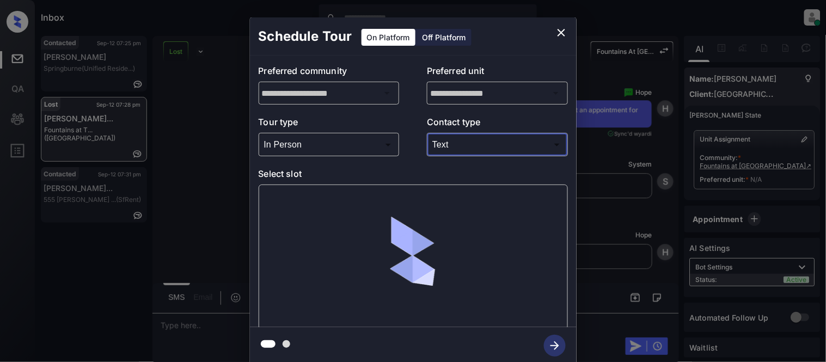
click at [354, 186] on div at bounding box center [413, 257] width 309 height 145
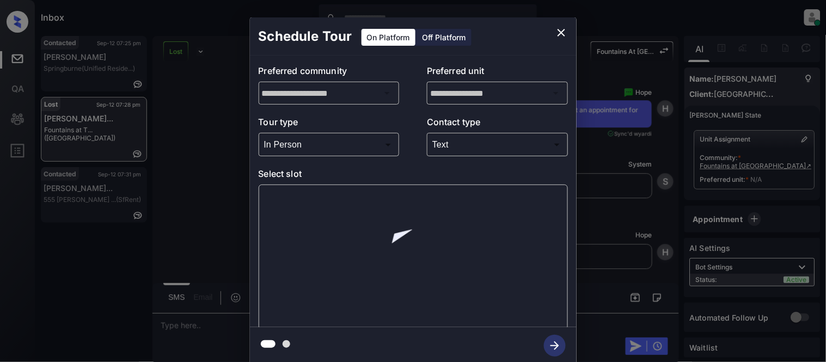
click at [311, 205] on div at bounding box center [413, 257] width 309 height 145
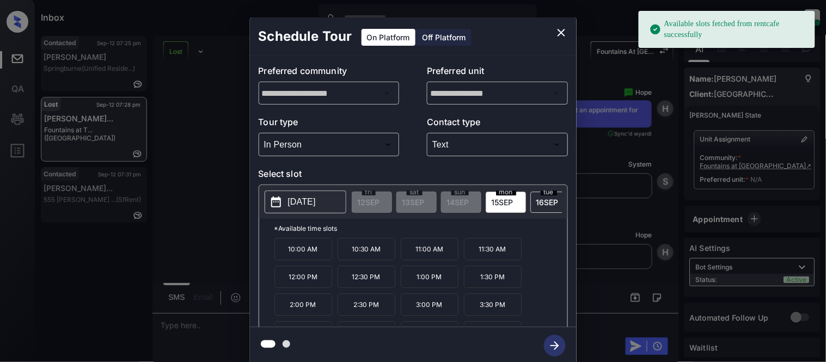
click at [311, 205] on p "[DATE]" at bounding box center [302, 202] width 28 height 13
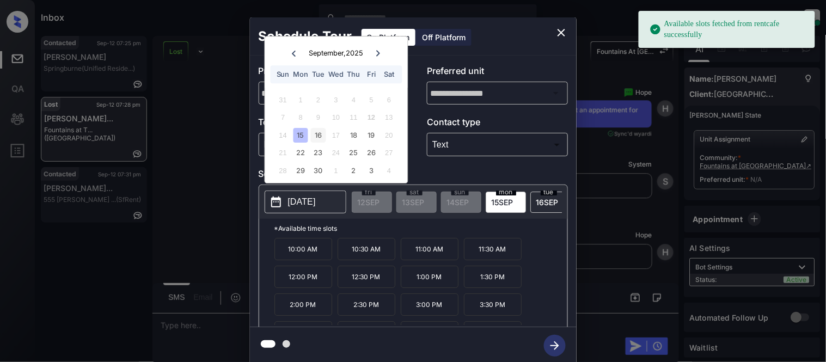
click at [320, 139] on div "16" at bounding box center [318, 135] width 15 height 15
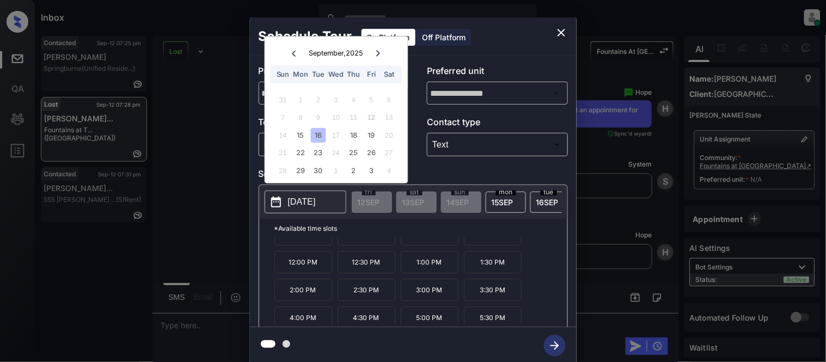
scroll to position [19, 0]
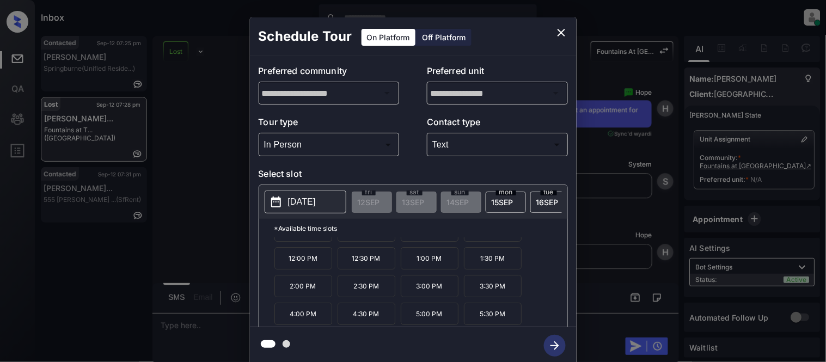
click at [193, 321] on div "**********" at bounding box center [413, 191] width 826 height 382
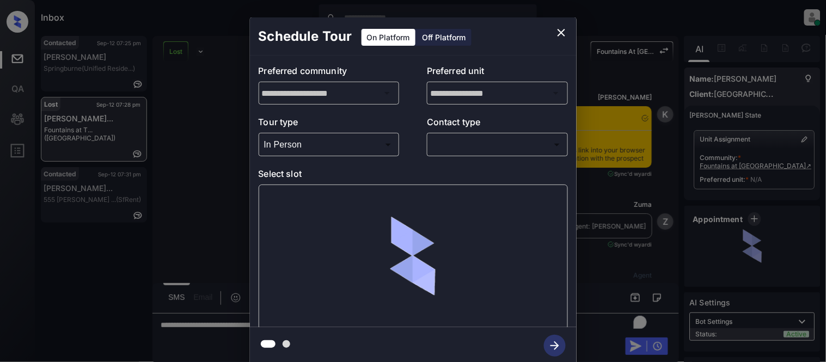
scroll to position [3967, 0]
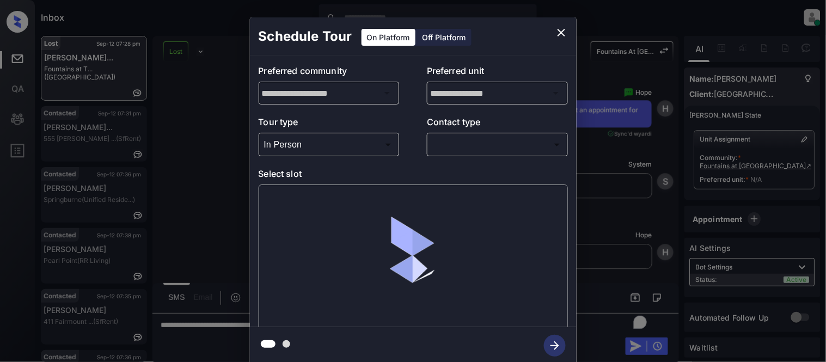
click at [446, 147] on body "Inbox [PERSON_NAME] Cataag Online Set yourself offline Set yourself on break Pr…" at bounding box center [413, 181] width 826 height 362
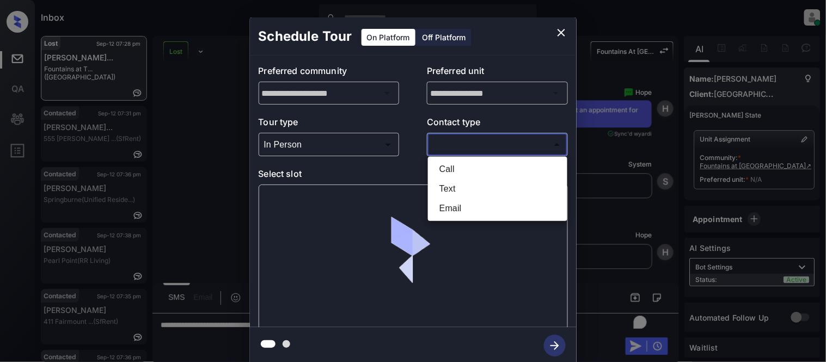
click at [444, 193] on li "Text" at bounding box center [498, 189] width 134 height 20
type input "****"
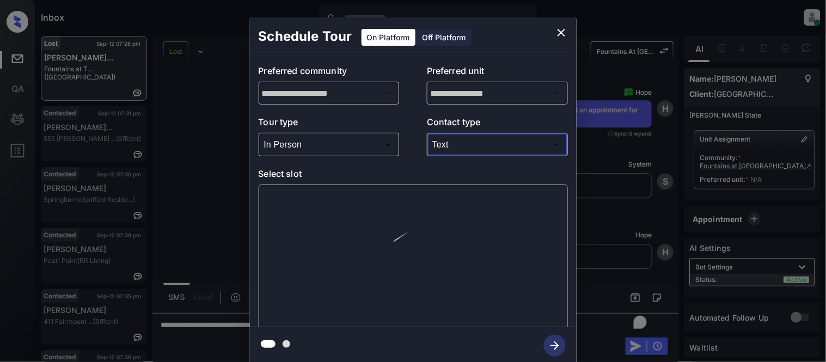
click at [349, 203] on img at bounding box center [413, 257] width 128 height 128
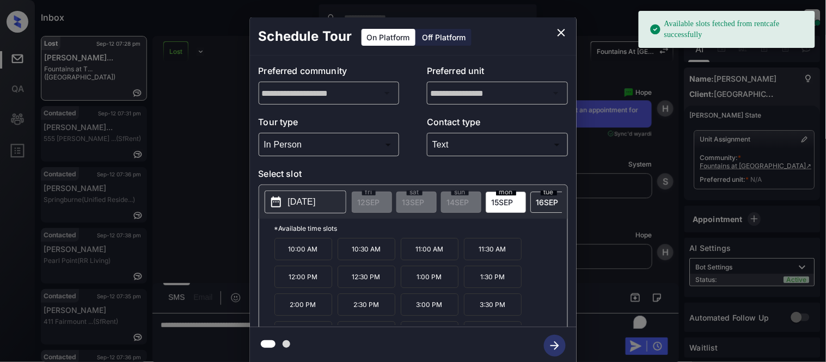
click at [316, 203] on p "2025-09-15" at bounding box center [302, 202] width 28 height 13
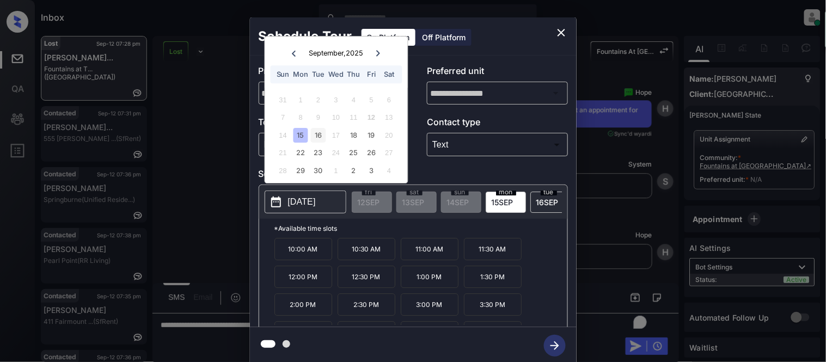
click at [320, 135] on div "16" at bounding box center [318, 135] width 15 height 15
click at [666, 175] on div "**********" at bounding box center [413, 191] width 826 height 382
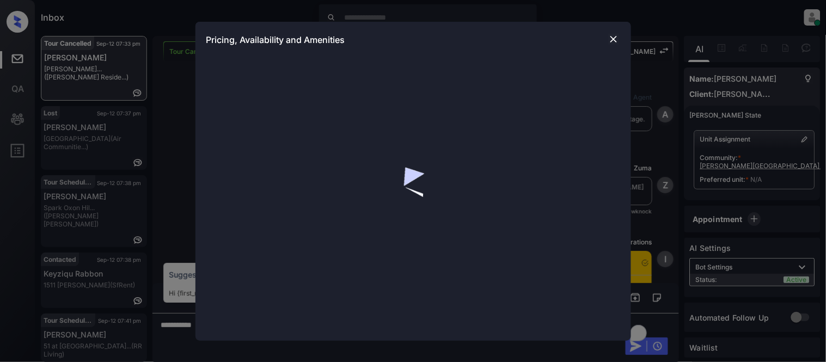
scroll to position [3295, 0]
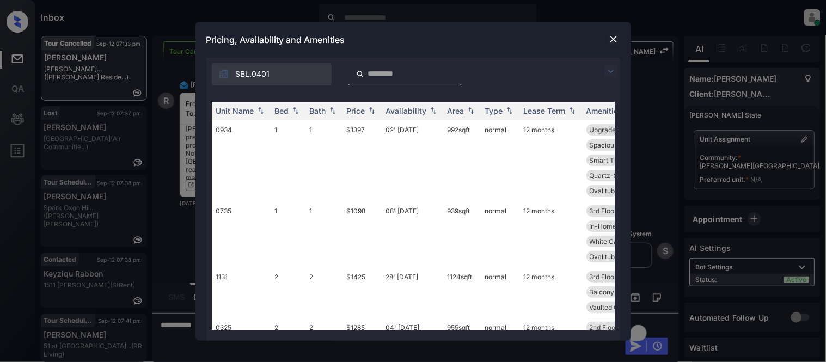
click at [609, 73] on img at bounding box center [611, 71] width 13 height 13
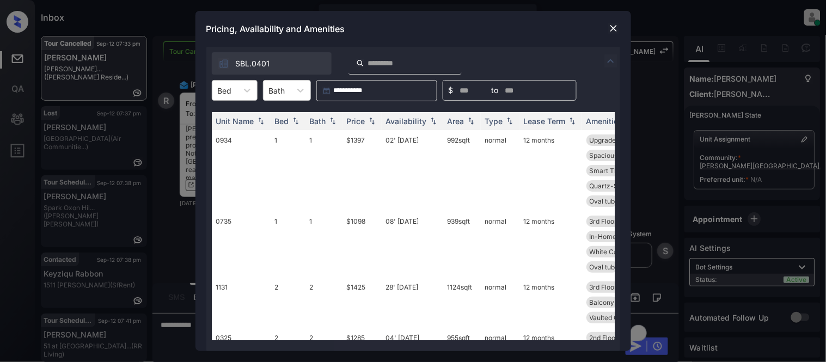
click at [229, 93] on div at bounding box center [225, 90] width 14 height 11
click at [230, 123] on div "1" at bounding box center [235, 117] width 46 height 20
click at [376, 118] on img at bounding box center [372, 122] width 11 height 8
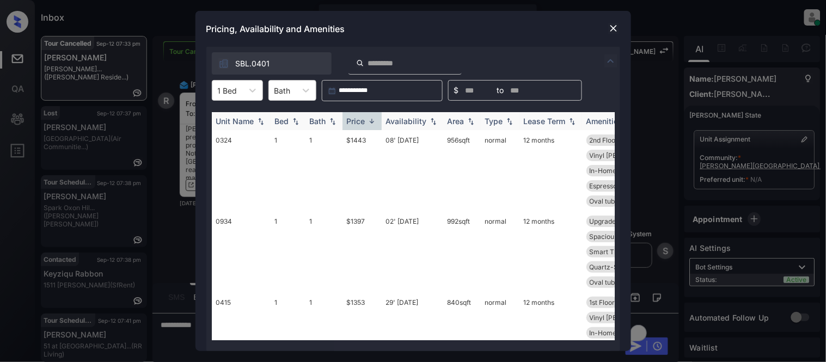
click at [376, 117] on img at bounding box center [372, 121] width 11 height 8
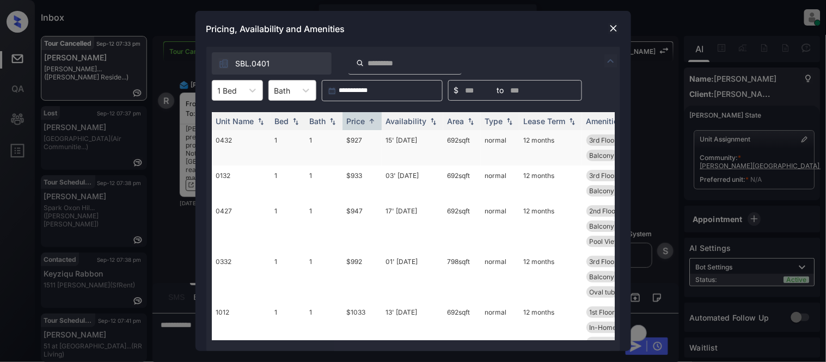
click at [360, 144] on td "$927" at bounding box center [362, 147] width 39 height 35
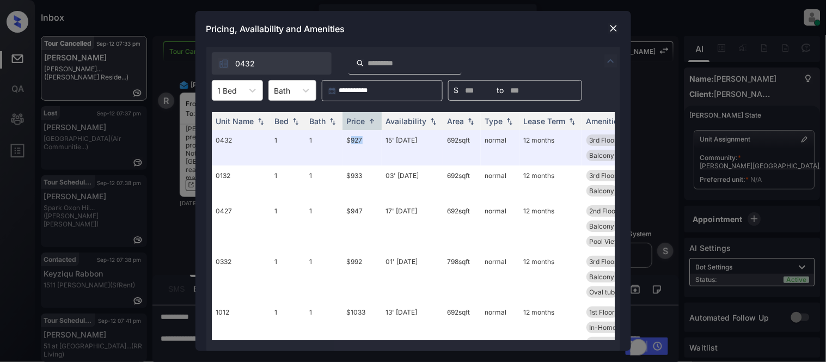
click at [619, 28] on div at bounding box center [613, 28] width 13 height 13
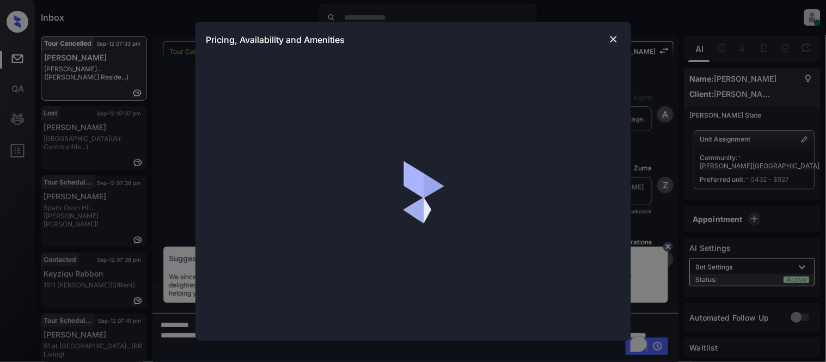
scroll to position [3295, 0]
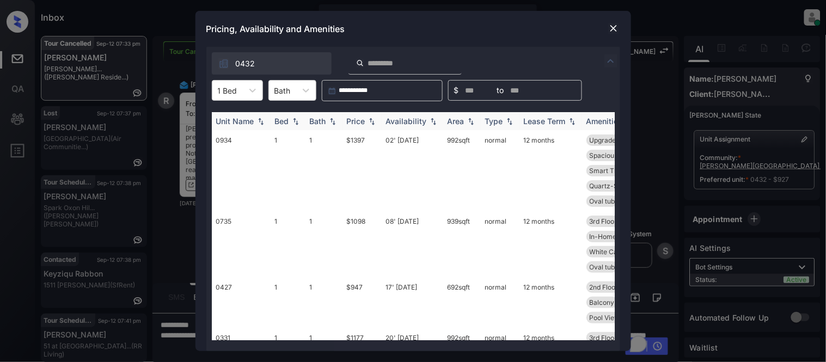
click at [361, 118] on div "Price" at bounding box center [356, 121] width 19 height 9
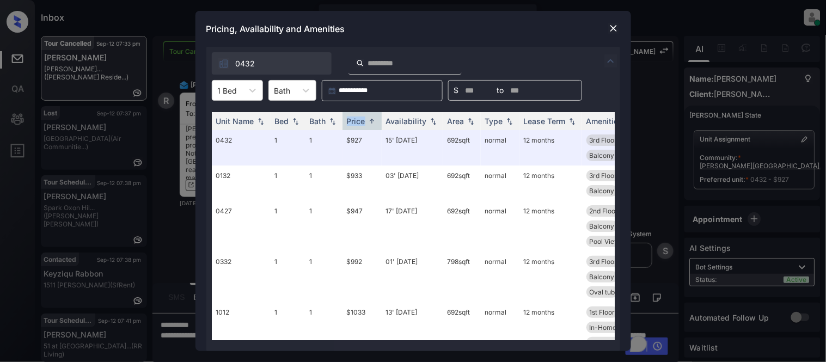
click at [617, 30] on img at bounding box center [614, 28] width 11 height 11
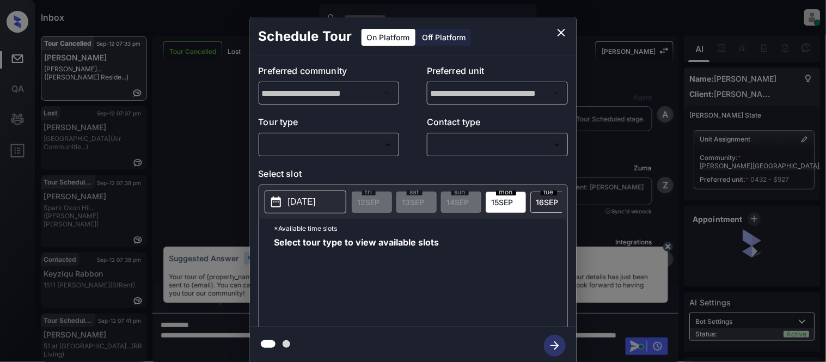
scroll to position [2145, 0]
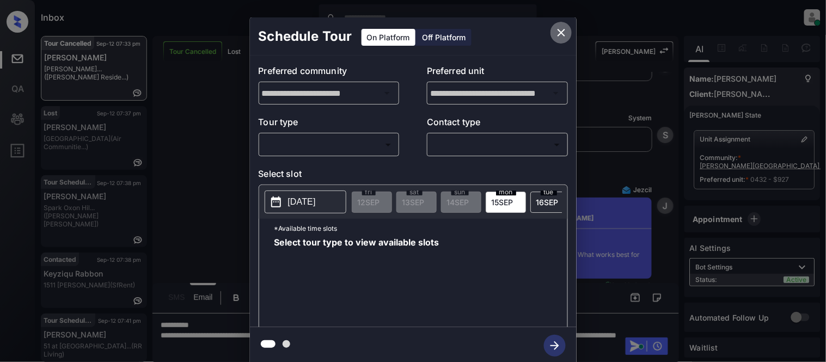
click at [557, 28] on icon "close" at bounding box center [561, 32] width 13 height 13
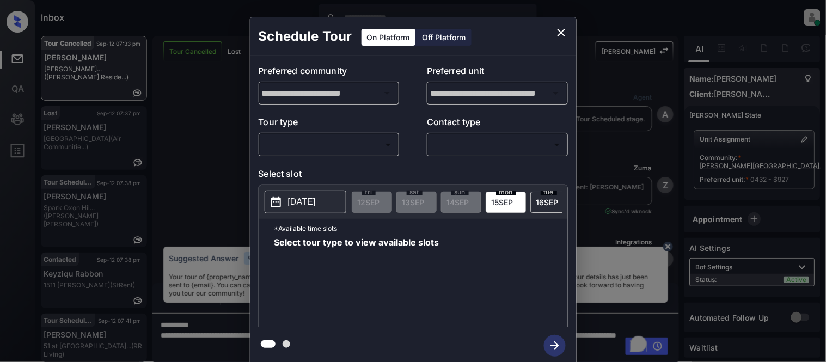
scroll to position [2690, 0]
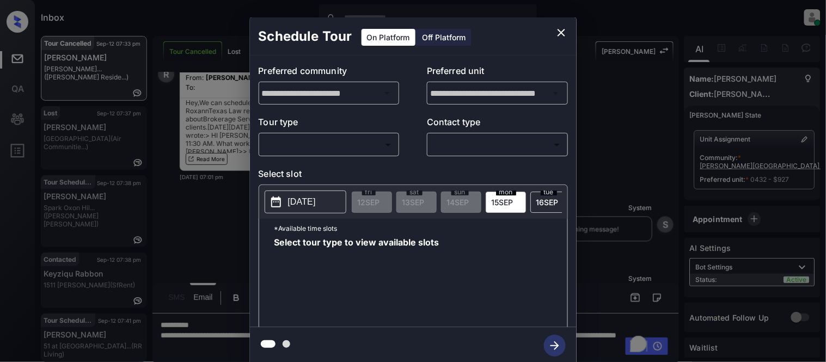
click at [296, 147] on body "Inbox [PERSON_NAME] Cataag Online Set yourself offline Set yourself on break Pr…" at bounding box center [413, 181] width 826 height 362
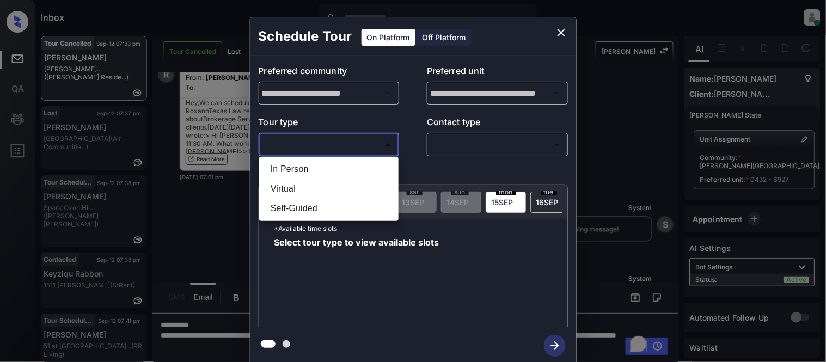
click at [296, 171] on li "In Person" at bounding box center [329, 170] width 134 height 20
type input "********"
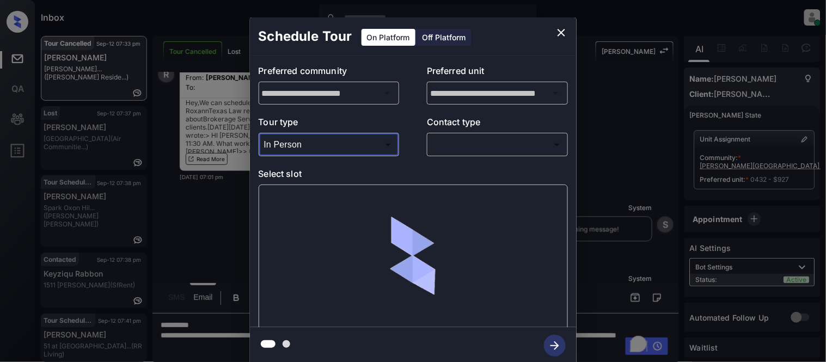
click at [447, 155] on div "​ ​" at bounding box center [497, 144] width 141 height 23
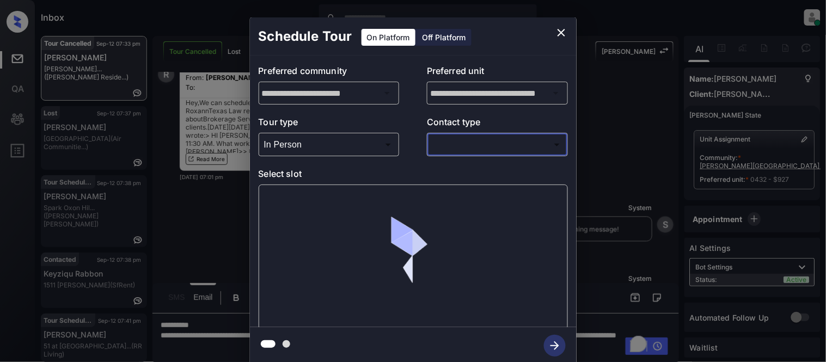
click at [449, 142] on body "Inbox [PERSON_NAME] Cataag Online Set yourself offline Set yourself on break Pr…" at bounding box center [413, 181] width 826 height 362
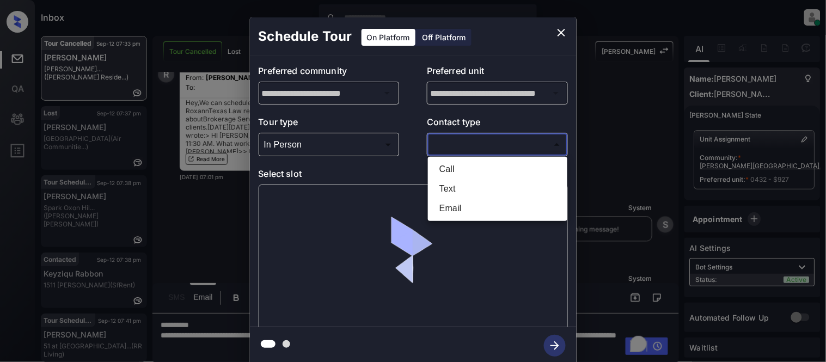
click at [445, 179] on li "Text" at bounding box center [498, 189] width 134 height 20
type input "****"
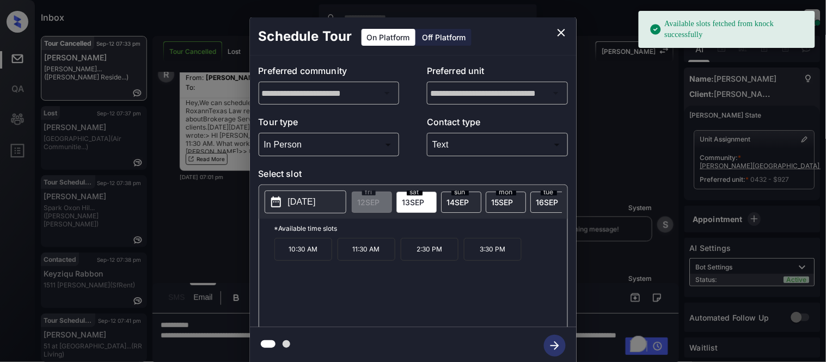
click at [311, 257] on p "10:30 AM" at bounding box center [304, 249] width 58 height 23
click at [546, 343] on icon "button" at bounding box center [555, 346] width 22 height 22
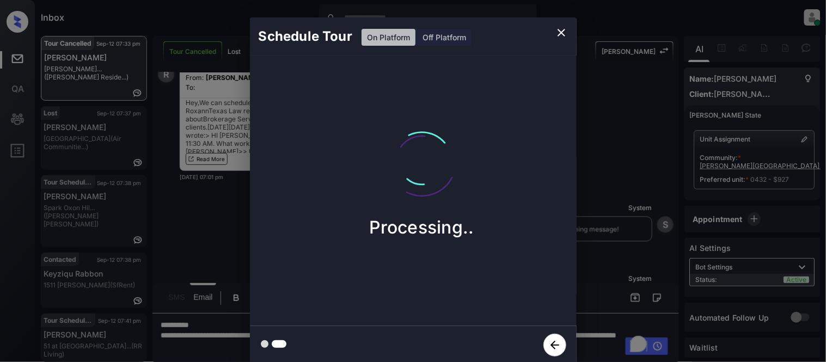
click at [595, 264] on div "Schedule Tour On Platform Off Platform Processing.." at bounding box center [413, 191] width 826 height 382
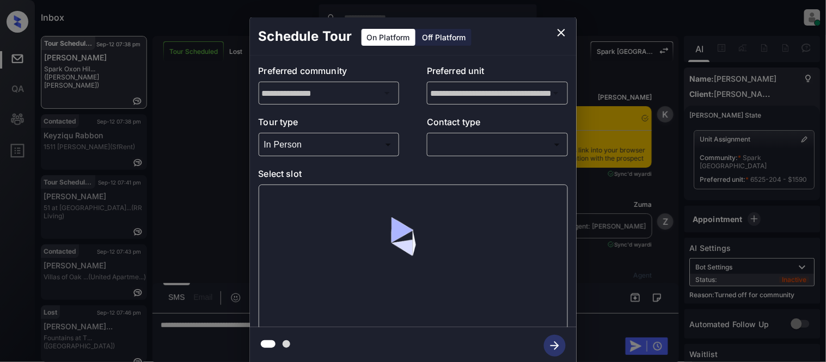
scroll to position [4149, 0]
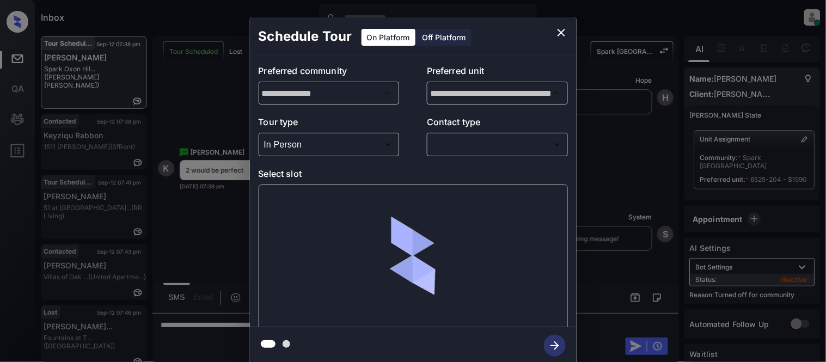
click at [454, 150] on body "Inbox [PERSON_NAME] Cataag Online Set yourself offline Set yourself on break Pr…" at bounding box center [413, 181] width 826 height 362
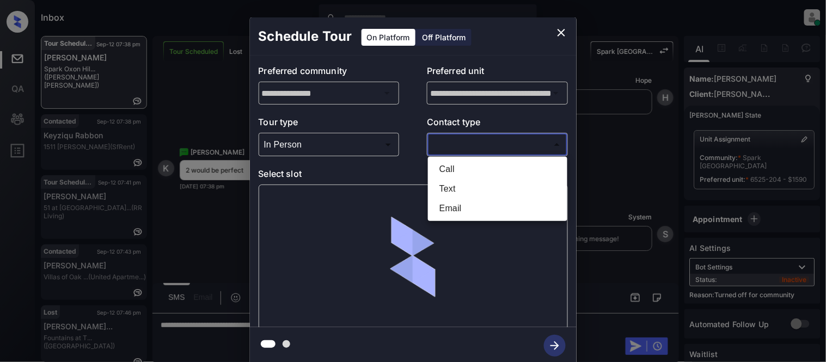
click at [445, 196] on li "Text" at bounding box center [498, 189] width 134 height 20
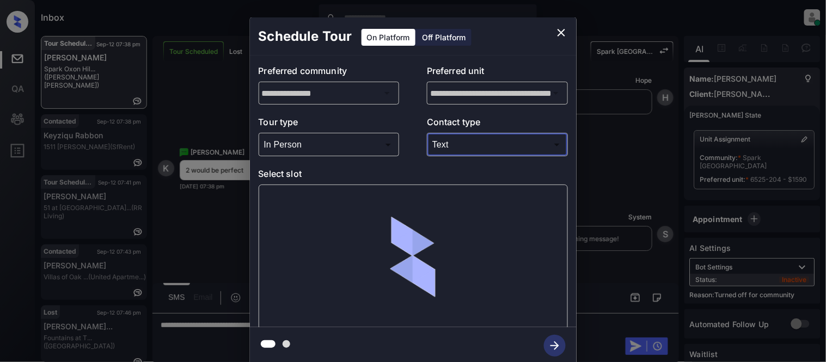
type input "****"
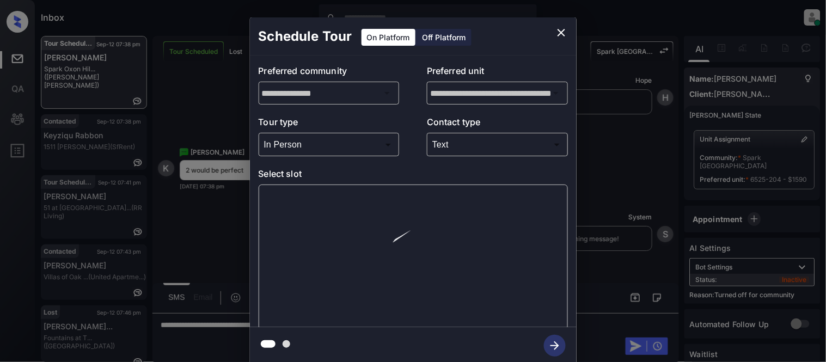
click at [295, 207] on div at bounding box center [413, 257] width 309 height 145
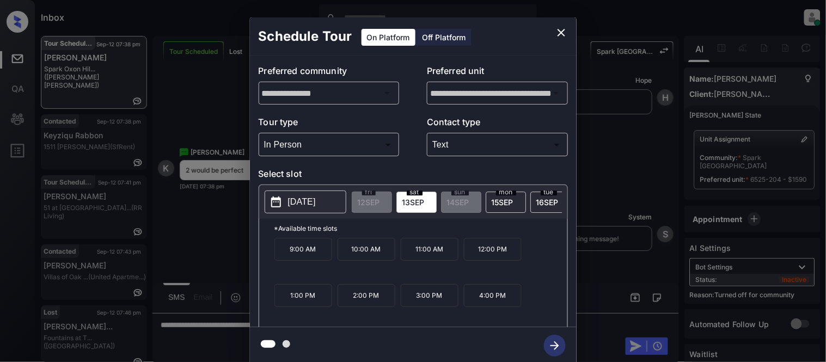
click at [368, 303] on p "2:00 PM" at bounding box center [367, 295] width 58 height 23
click at [546, 342] on icon "button" at bounding box center [555, 346] width 22 height 22
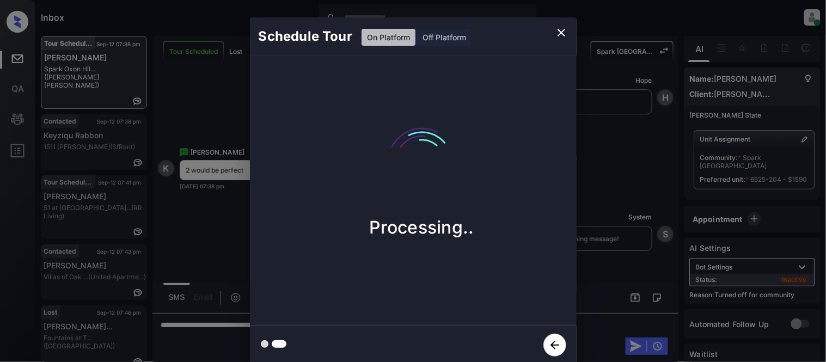
click at [612, 153] on div "Schedule Tour On Platform Off Platform Processing.." at bounding box center [413, 191] width 826 height 382
